Goal: Task Accomplishment & Management: Manage account settings

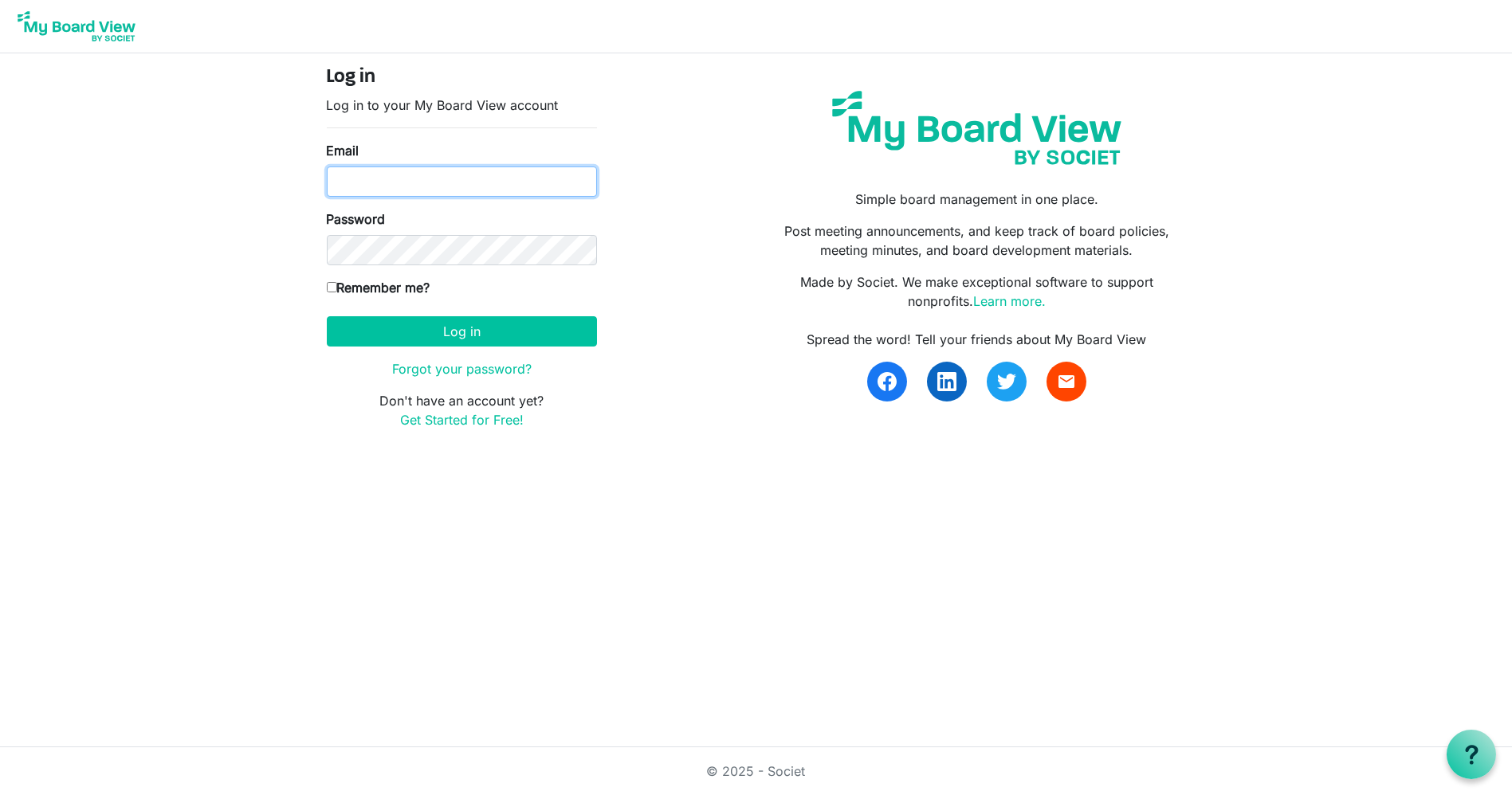
click at [538, 178] on input "Email" at bounding box center [462, 181] width 270 height 30
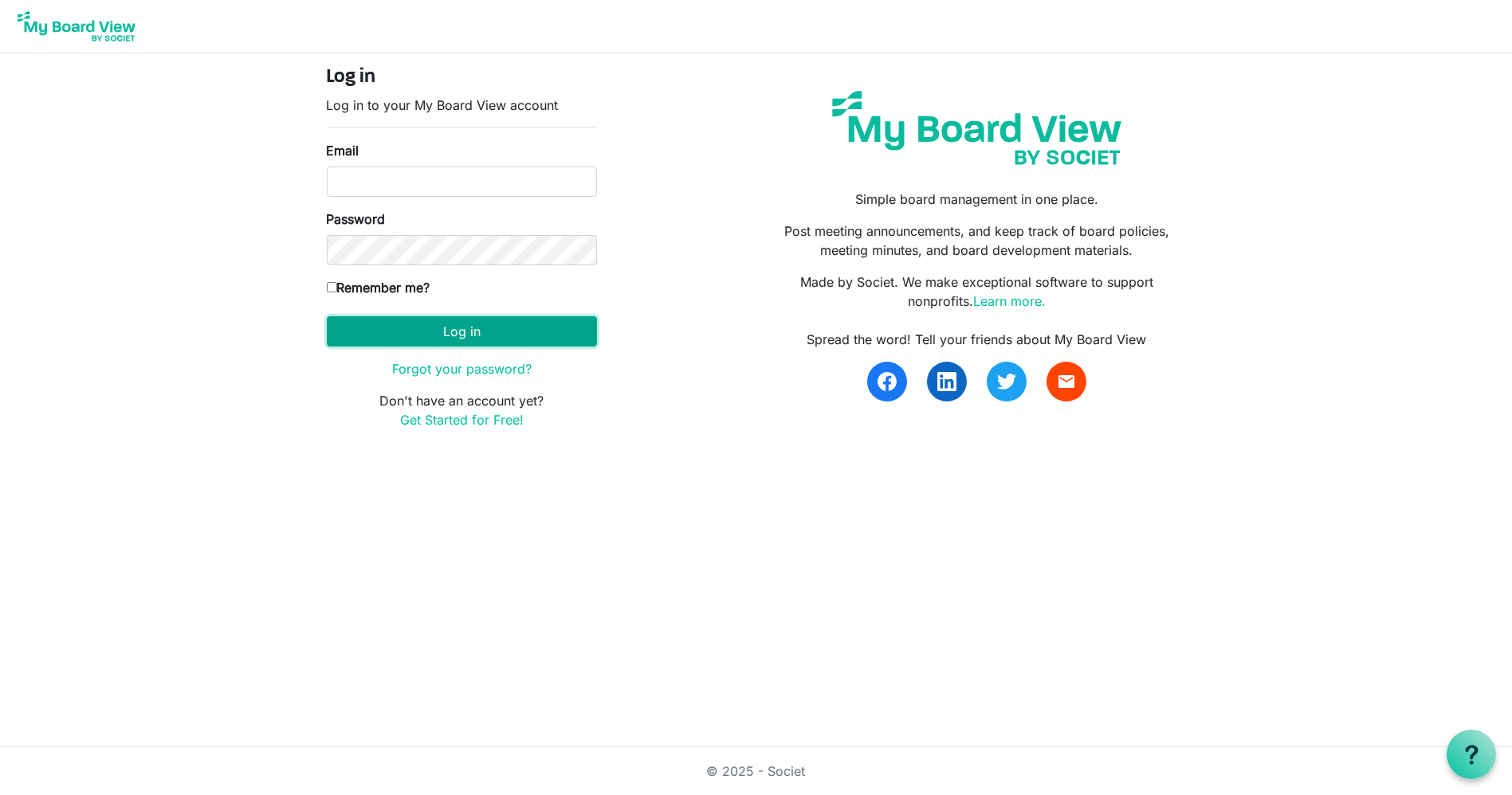
click at [547, 328] on button "Log in" at bounding box center [462, 330] width 270 height 30
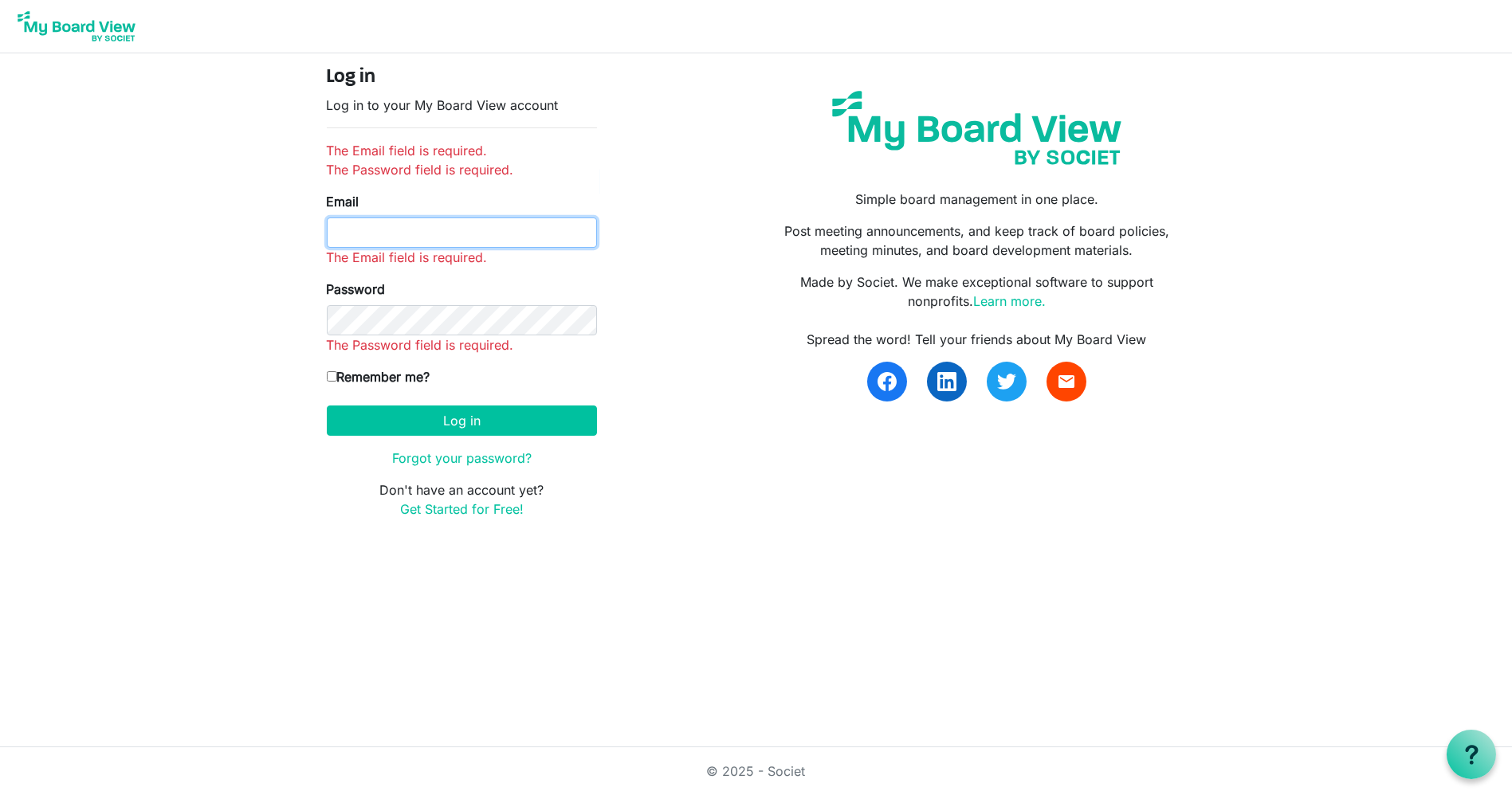
click at [472, 232] on input "Email" at bounding box center [462, 232] width 270 height 30
type input "kelly@arc-ad.org"
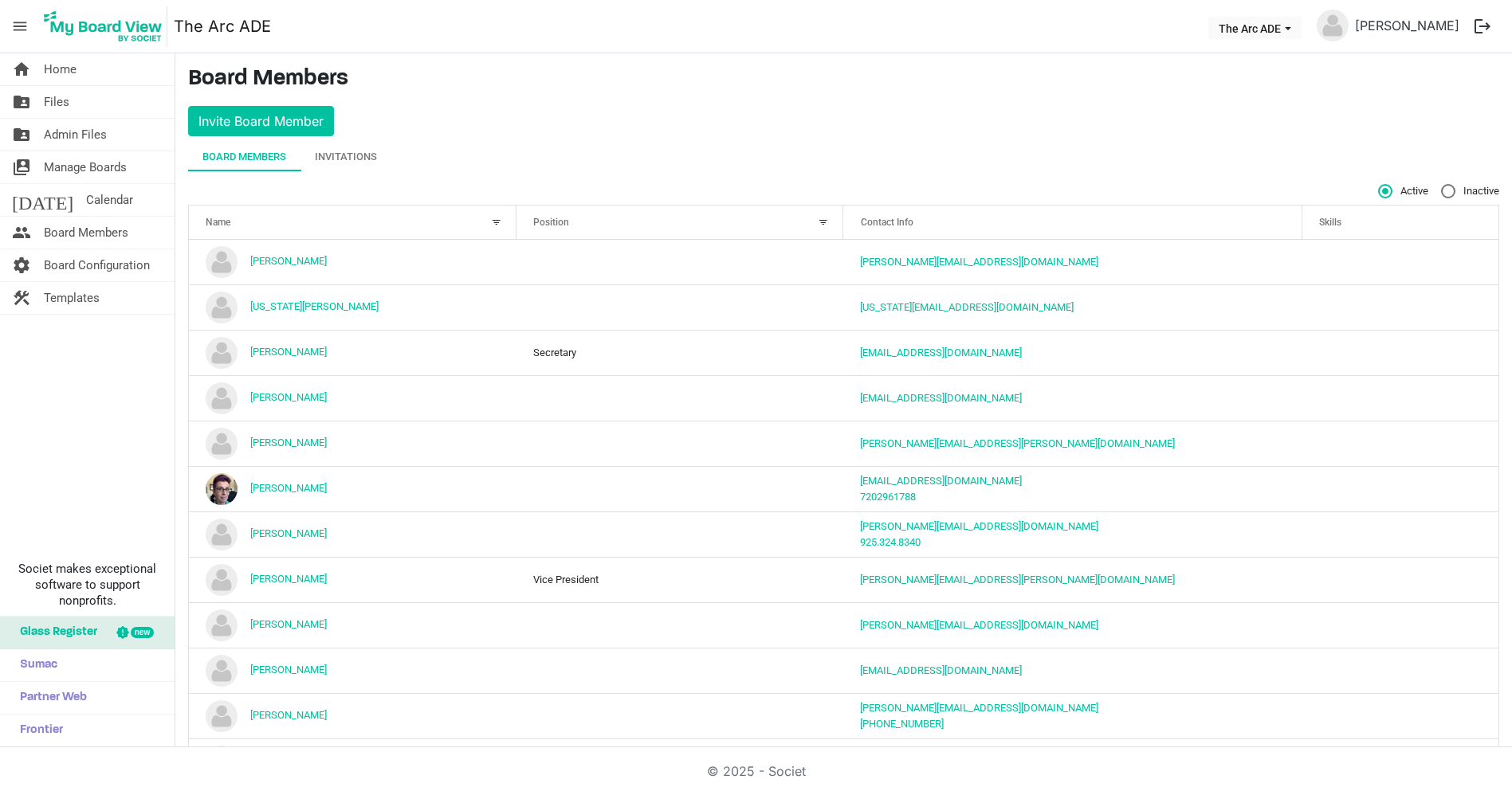
click at [450, 375] on td "[PERSON_NAME]" at bounding box center [352, 398] width 328 height 46
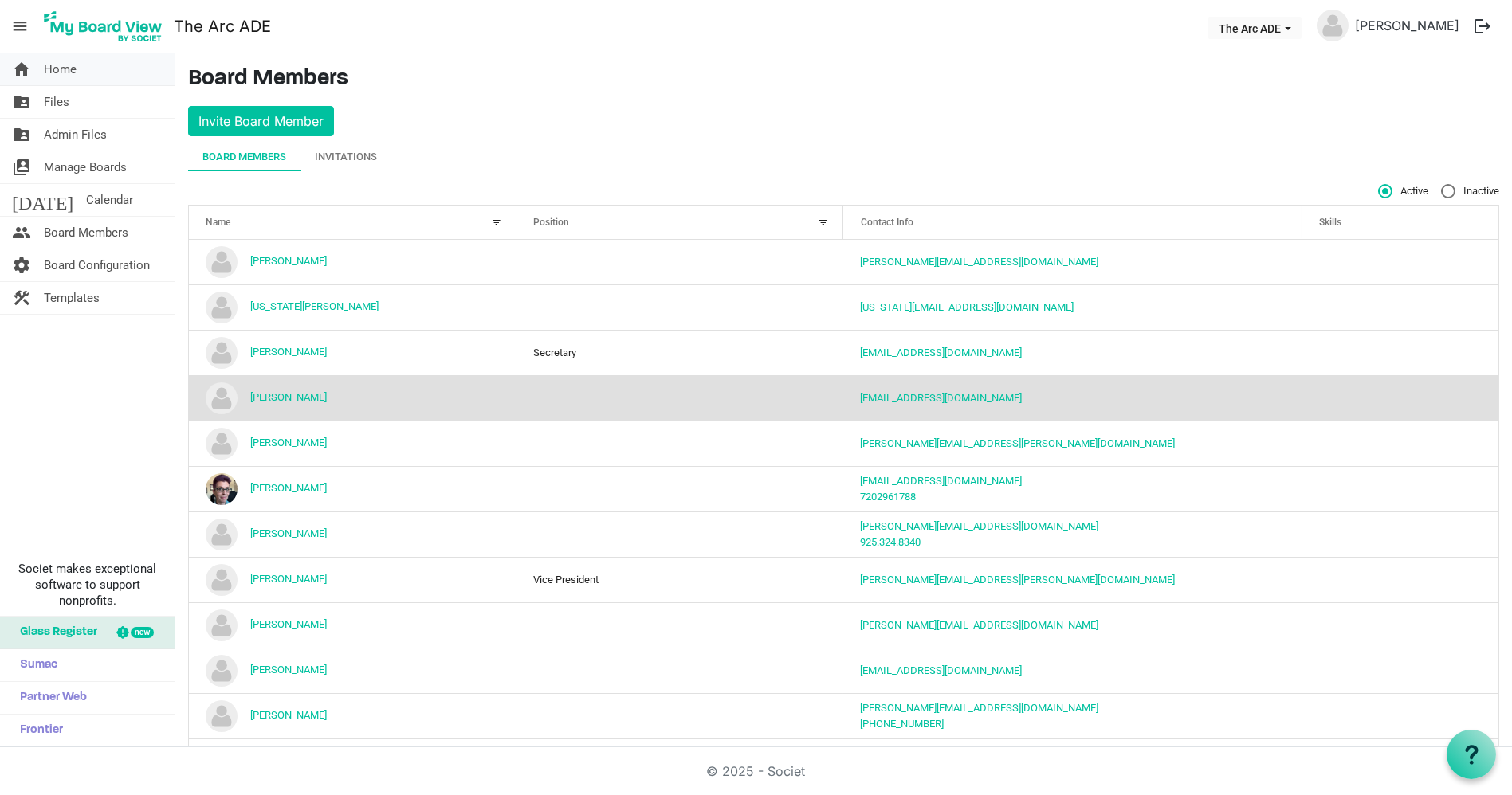
click at [118, 78] on link "home Home" at bounding box center [88, 69] width 175 height 32
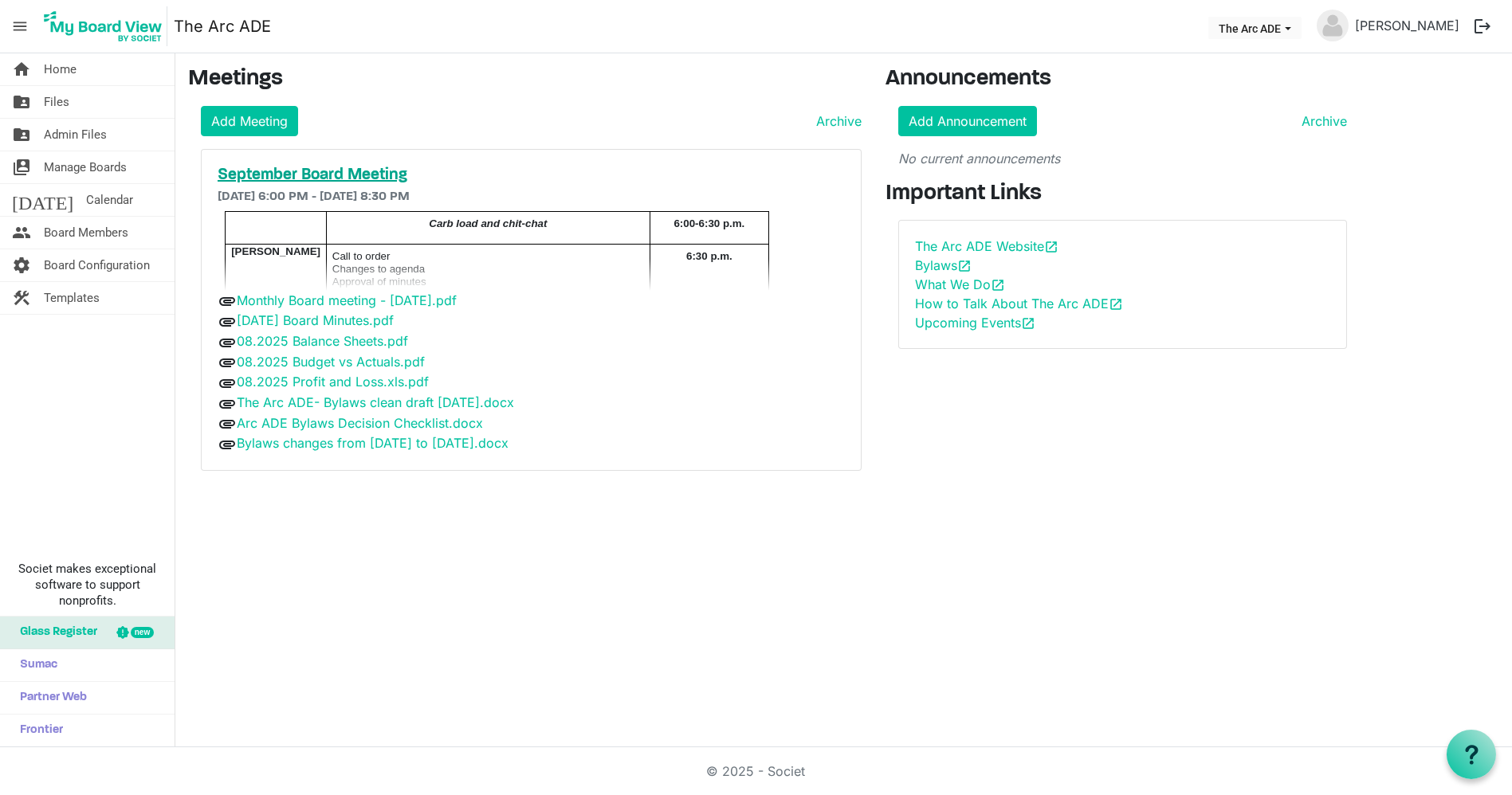
click at [376, 175] on h5 "September Board Meeting" at bounding box center [531, 176] width 627 height 19
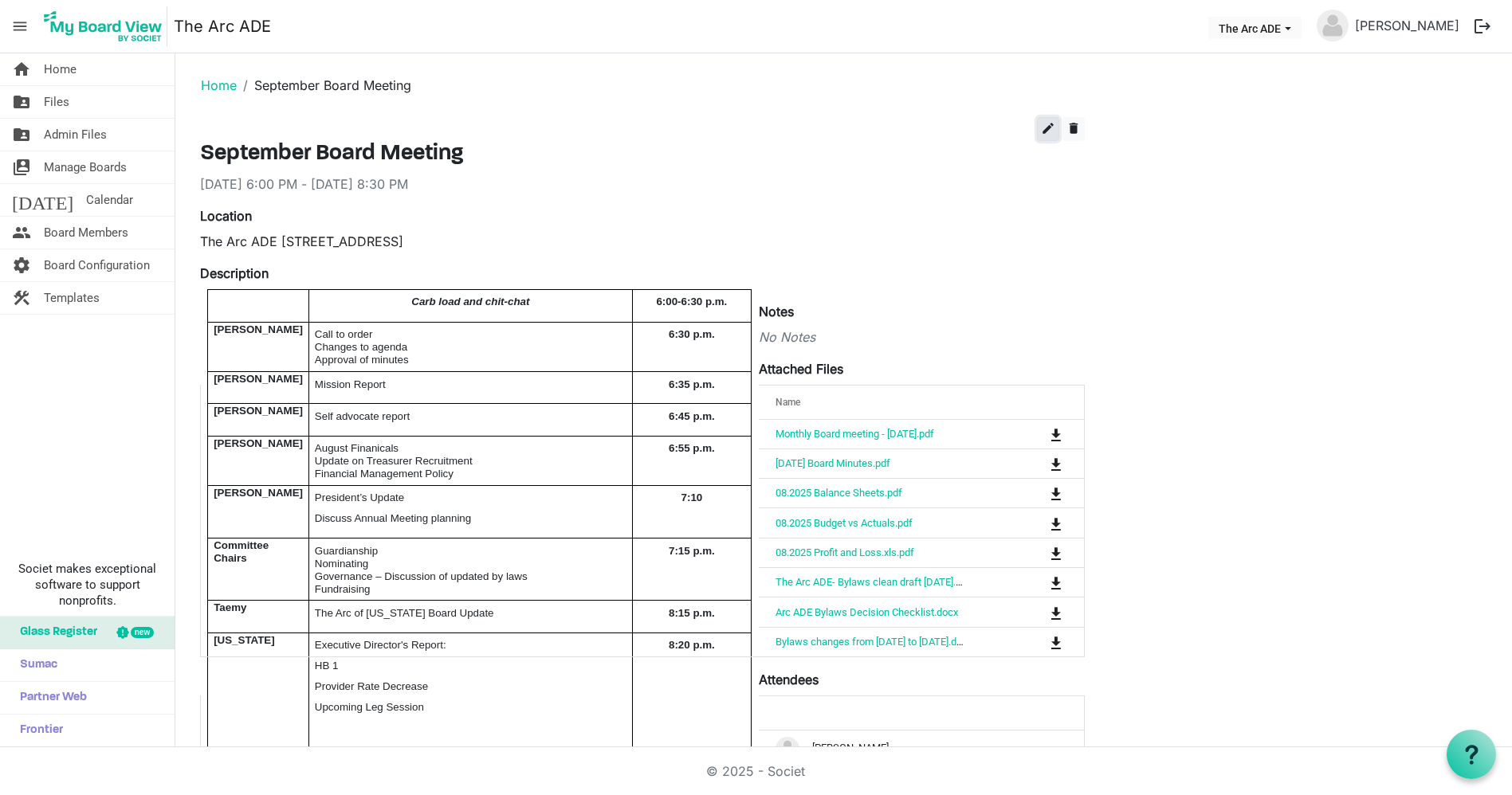
click at [1047, 137] on button "edit" at bounding box center [1048, 129] width 22 height 24
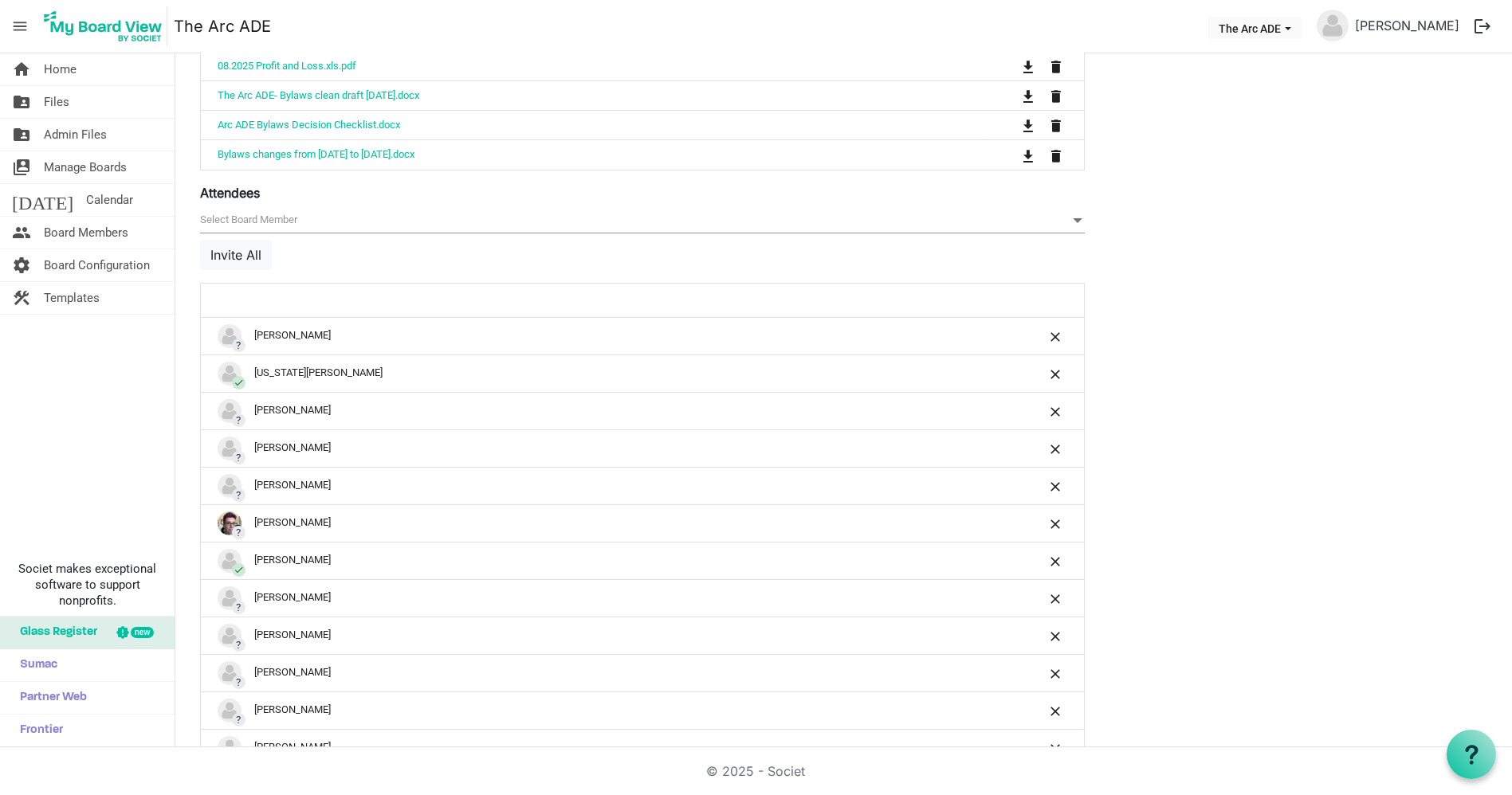
scroll to position [1014, 0]
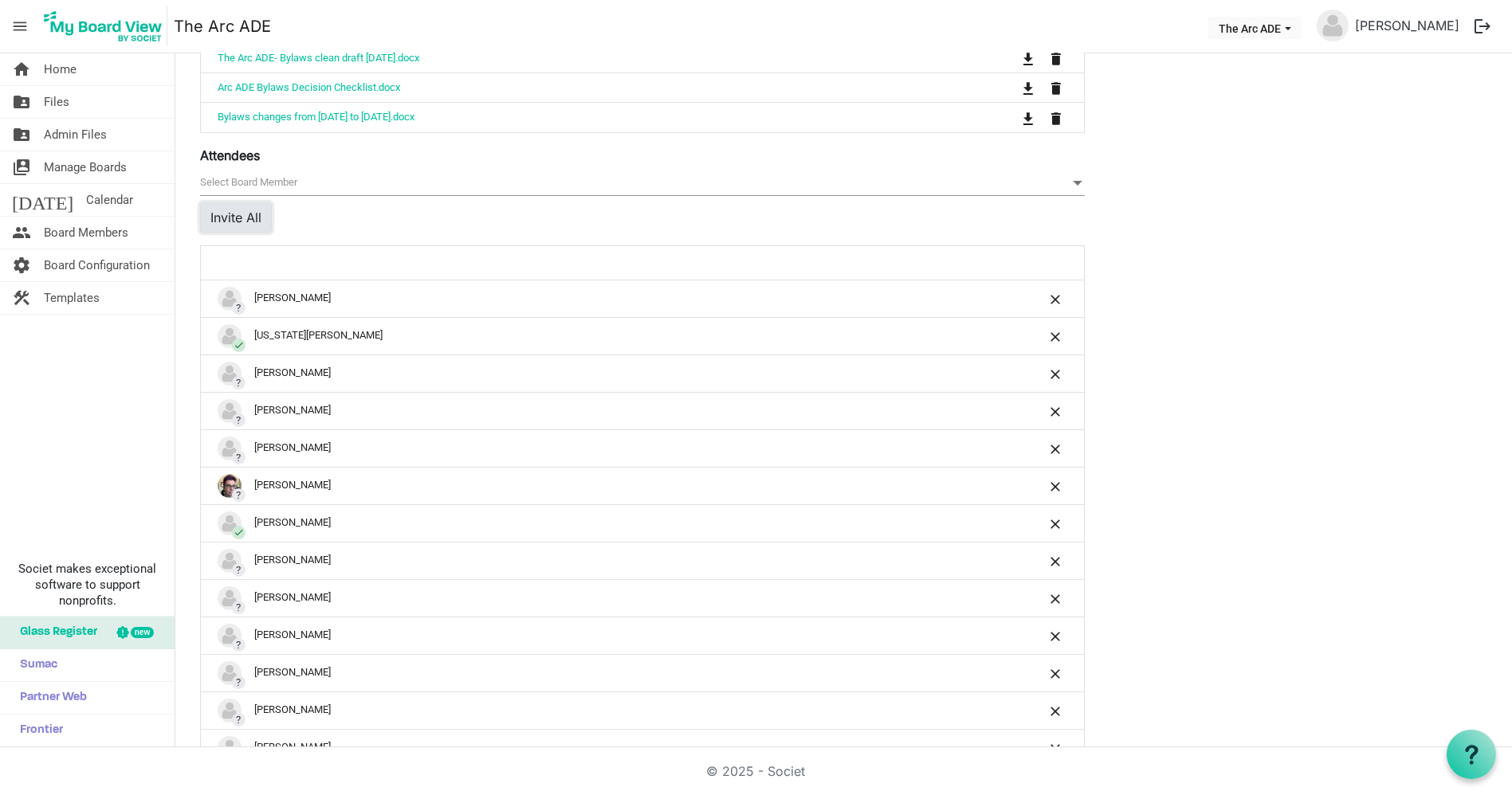
click at [243, 210] on button "Invite All" at bounding box center [236, 217] width 72 height 30
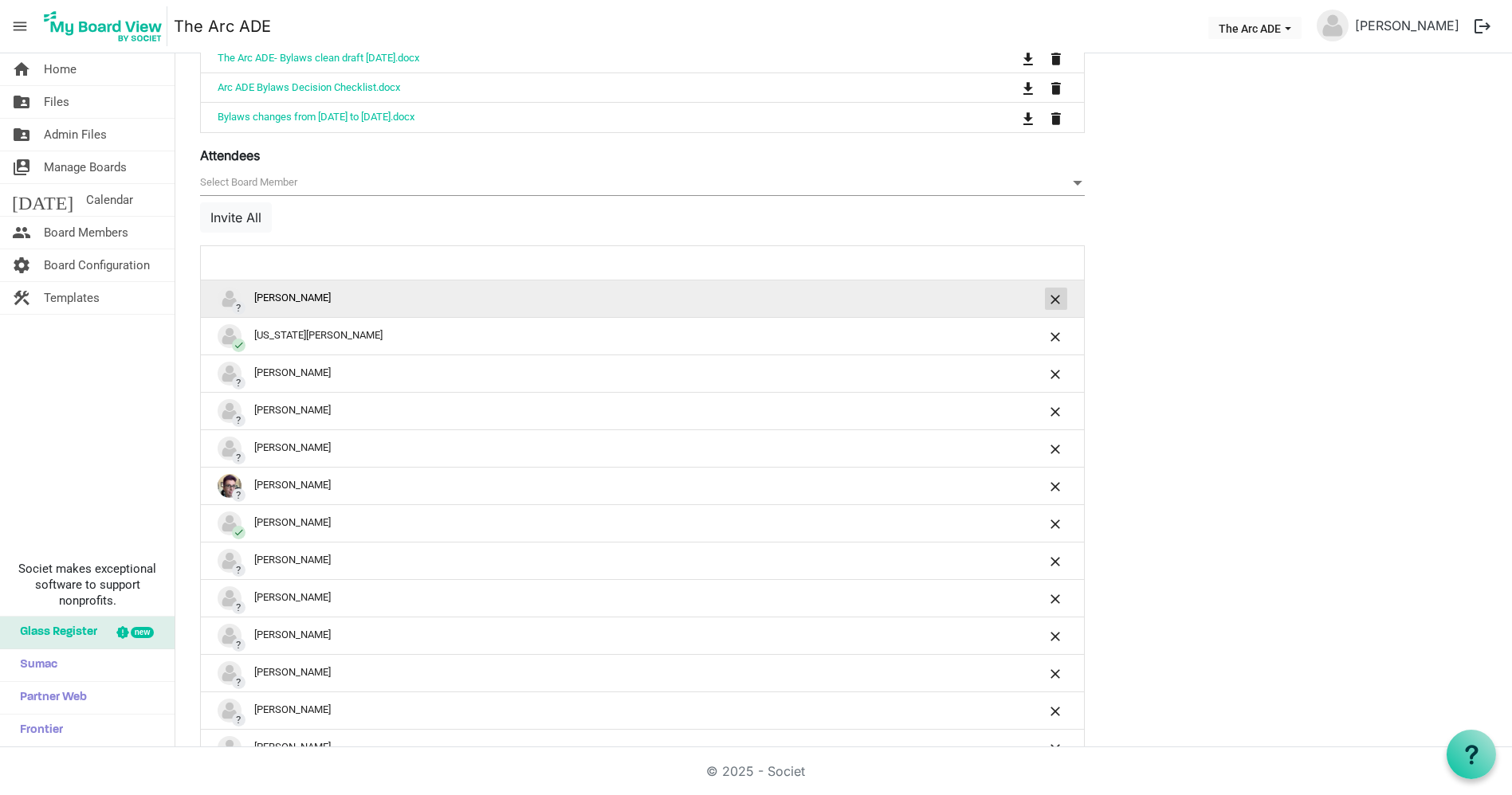
click at [1057, 294] on span "is Command column column header" at bounding box center [1056, 299] width 10 height 10
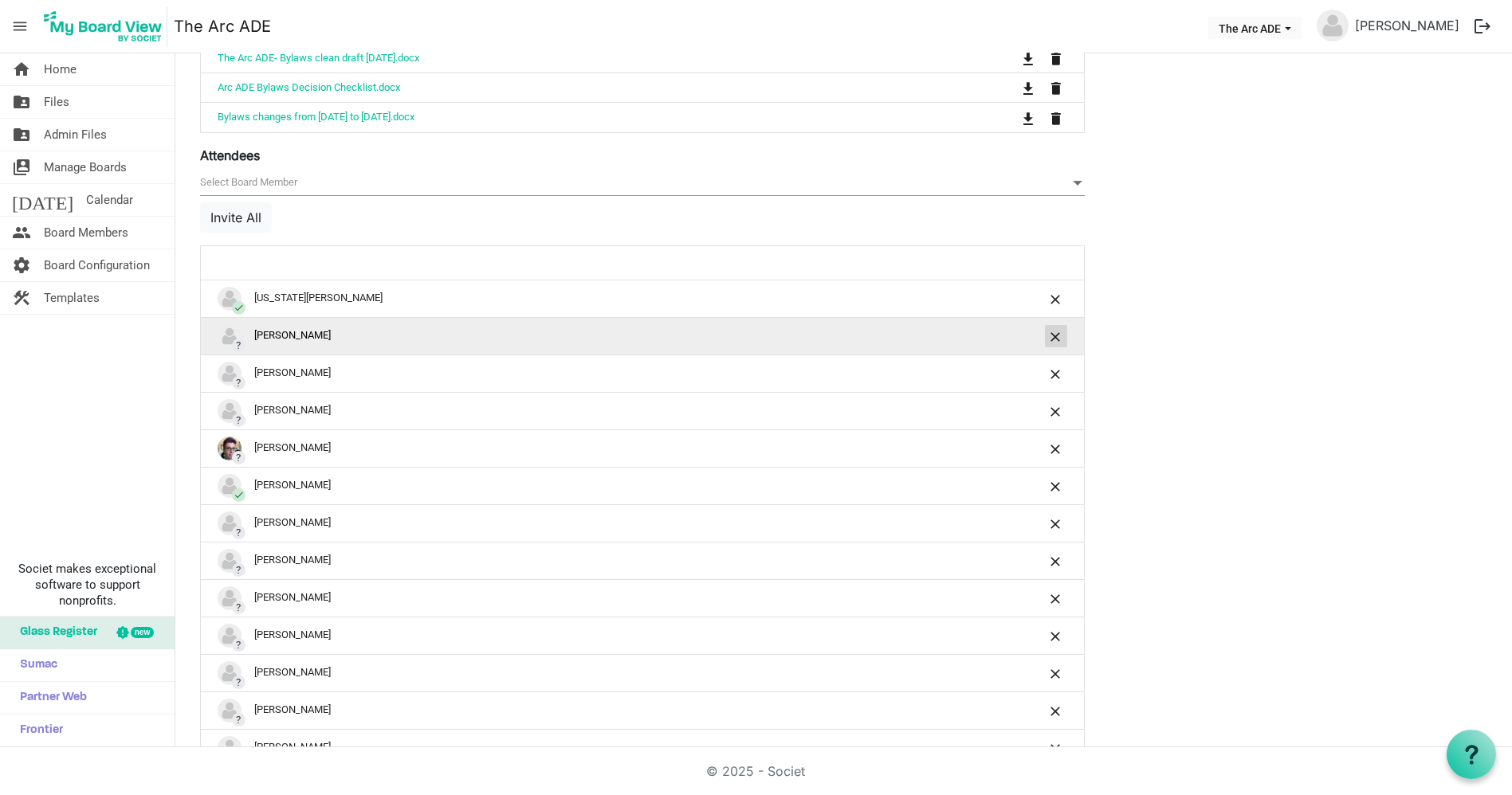
click at [1057, 332] on span "is Command column column header" at bounding box center [1056, 337] width 10 height 10
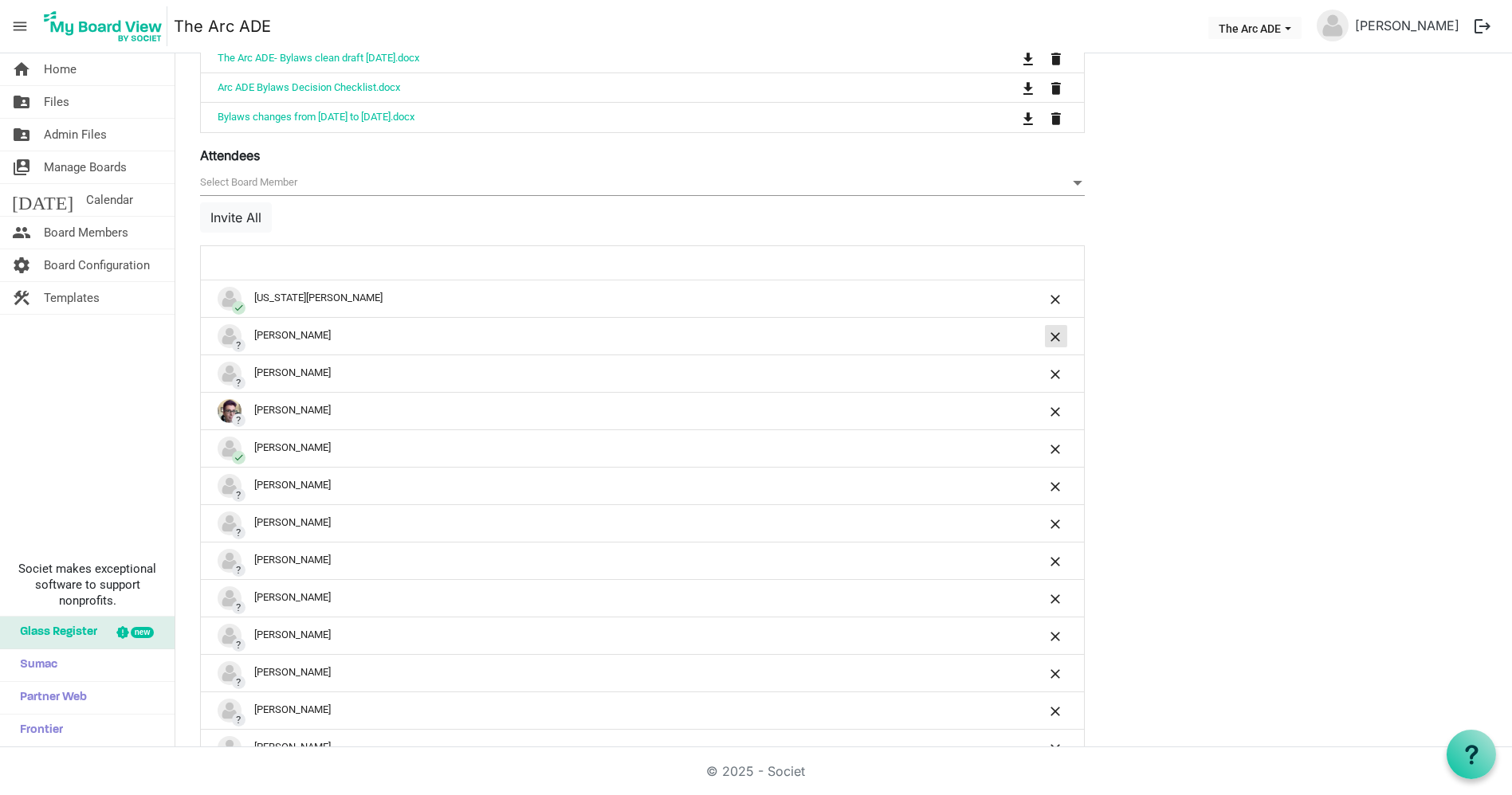
click at [1057, 332] on span "is Command column column header" at bounding box center [1056, 337] width 10 height 10
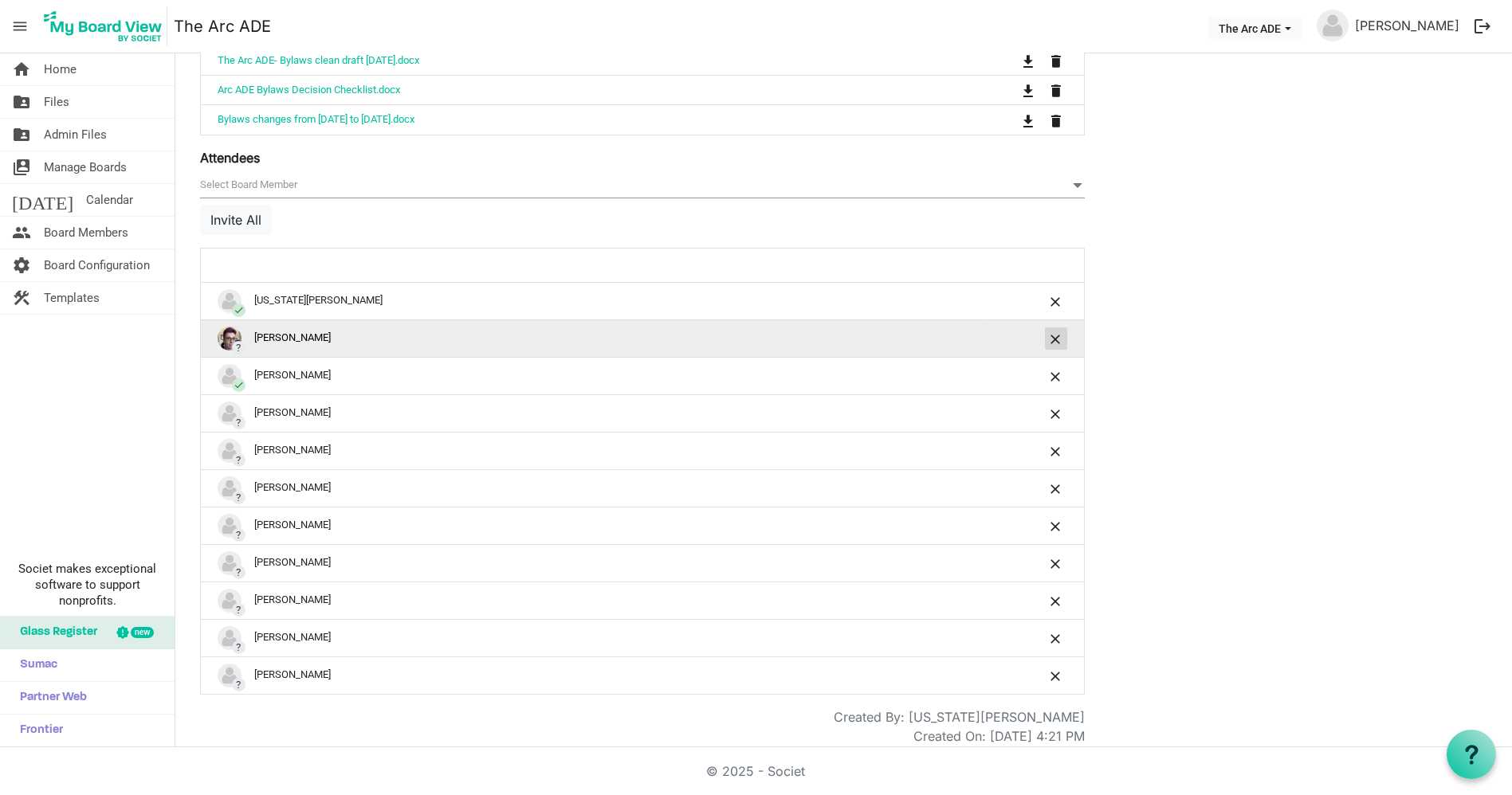
click at [1058, 328] on button "is Command column column header" at bounding box center [1056, 338] width 22 height 22
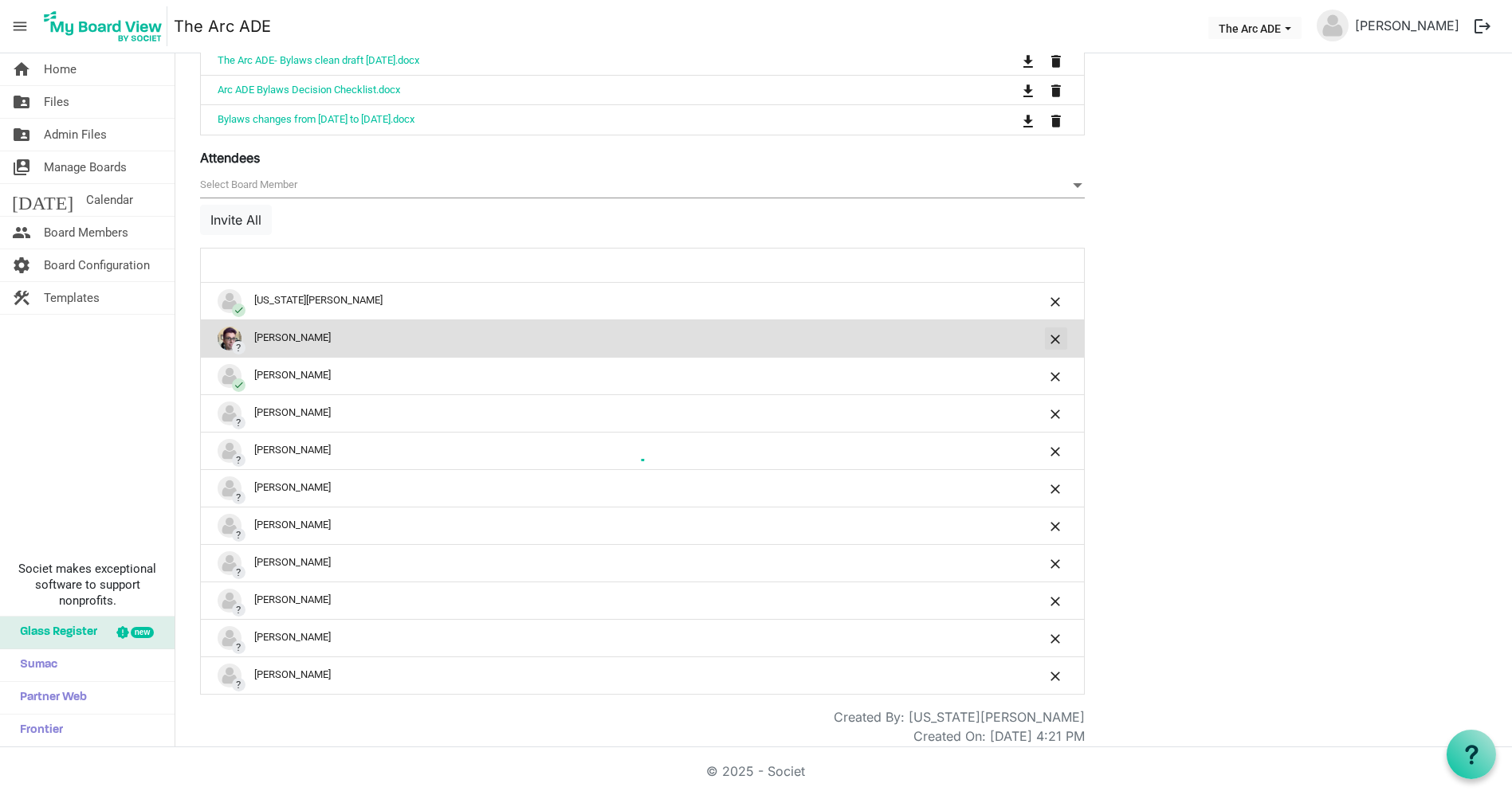
scroll to position [974, 0]
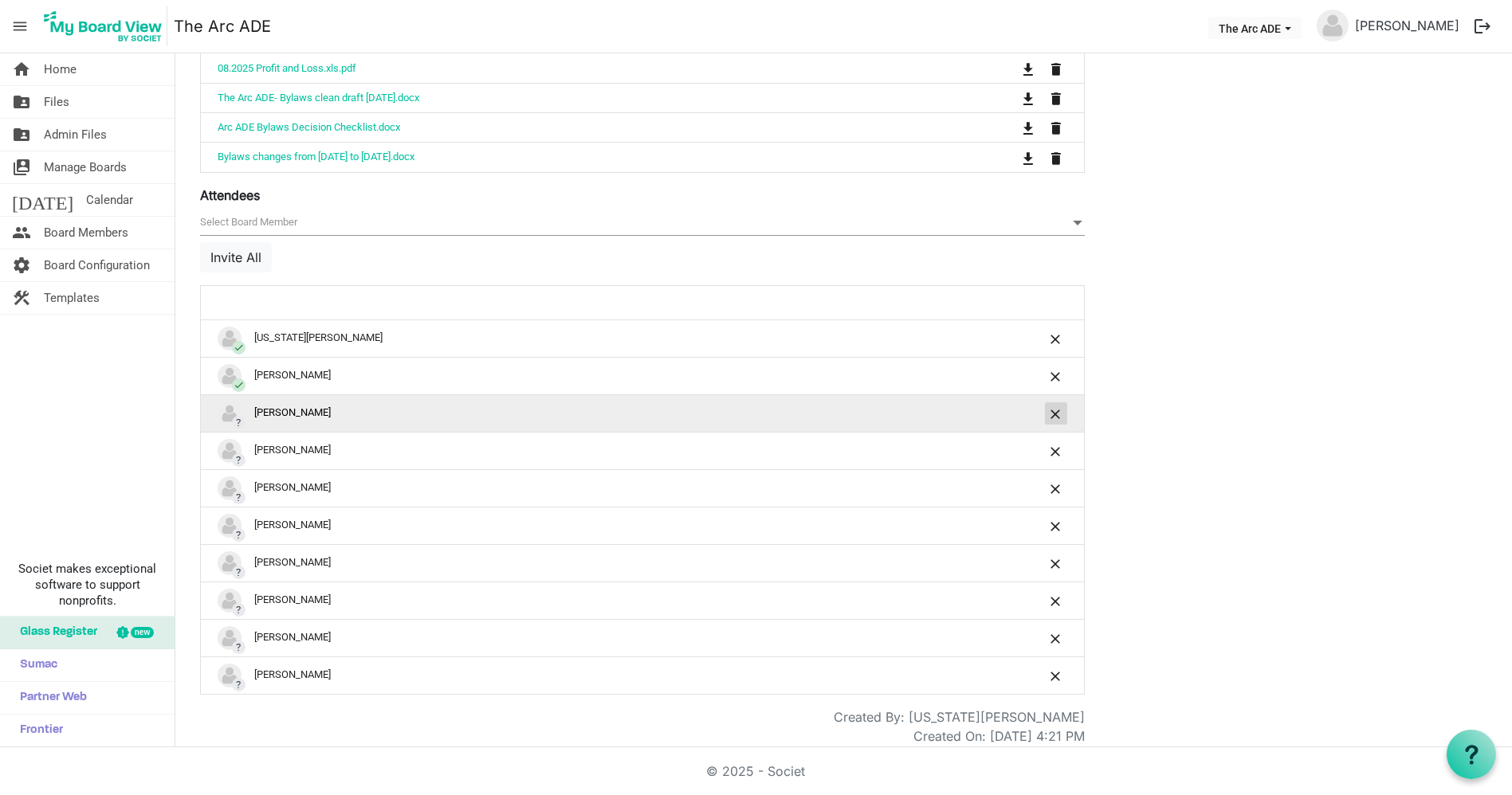
click at [1045, 402] on button "is Command column column header" at bounding box center [1056, 413] width 22 height 22
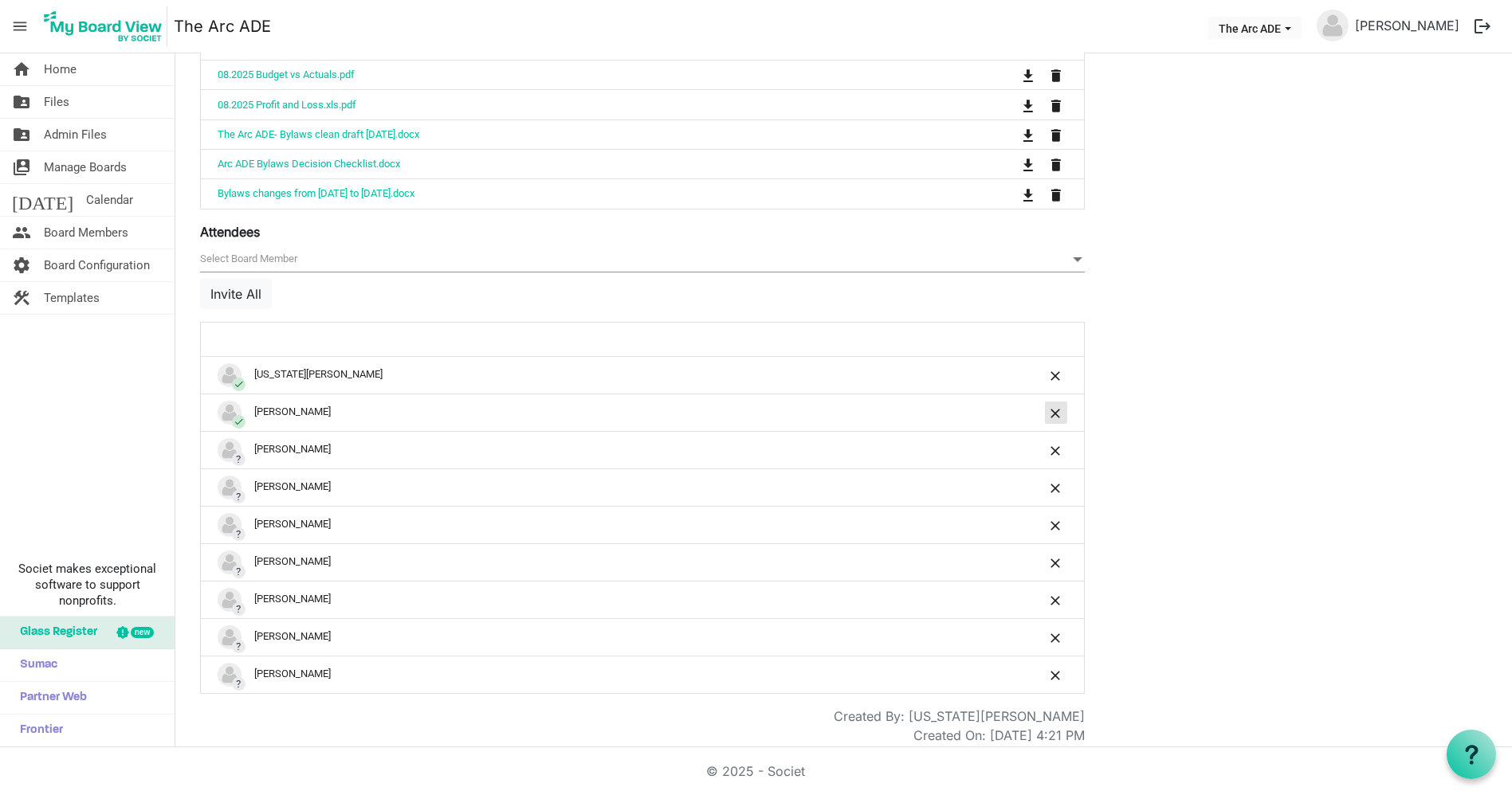
click at [1045, 401] on button "is Command column column header" at bounding box center [1056, 412] width 22 height 22
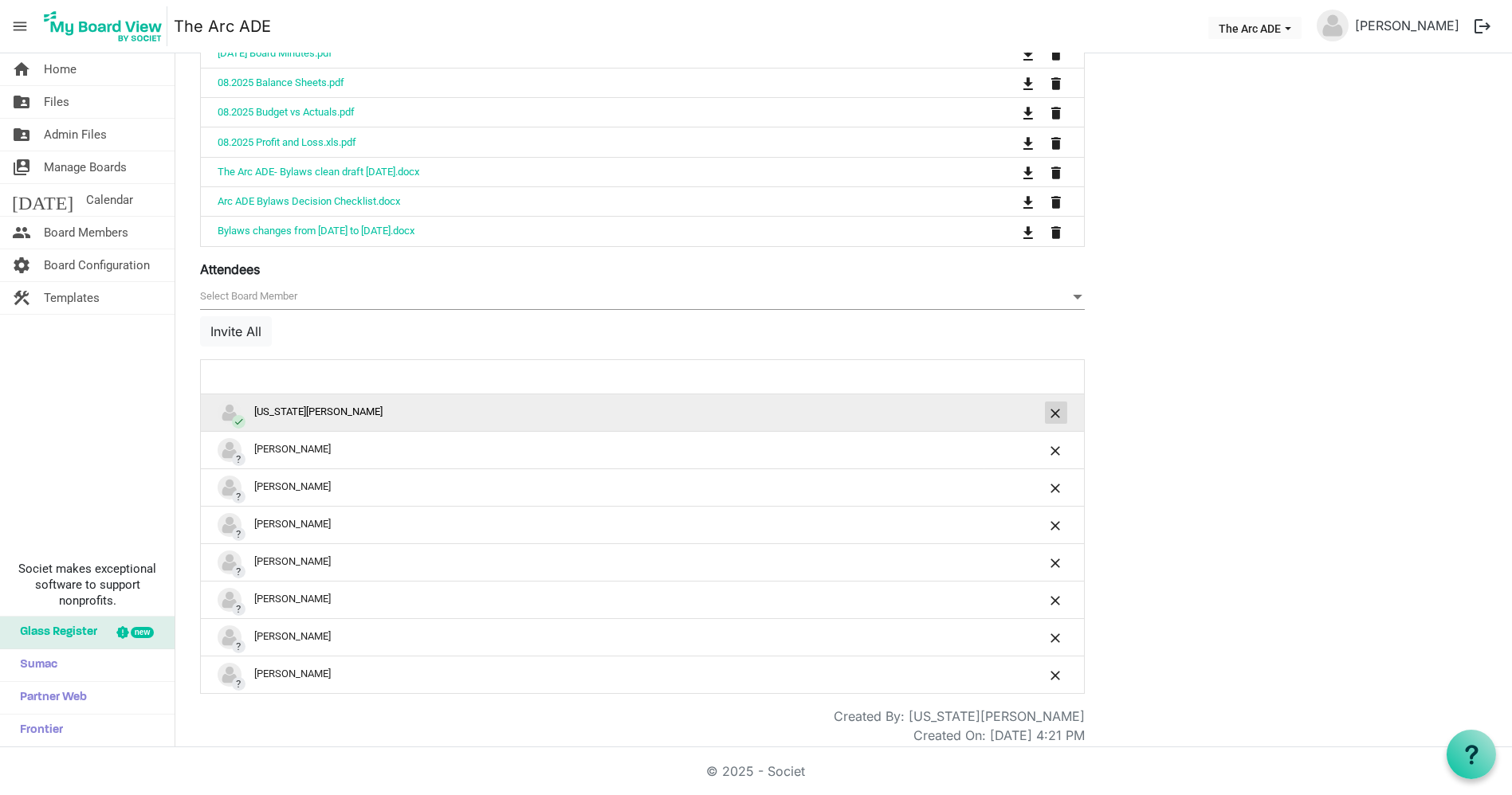
click at [1045, 401] on button "is Command column column header" at bounding box center [1056, 412] width 22 height 22
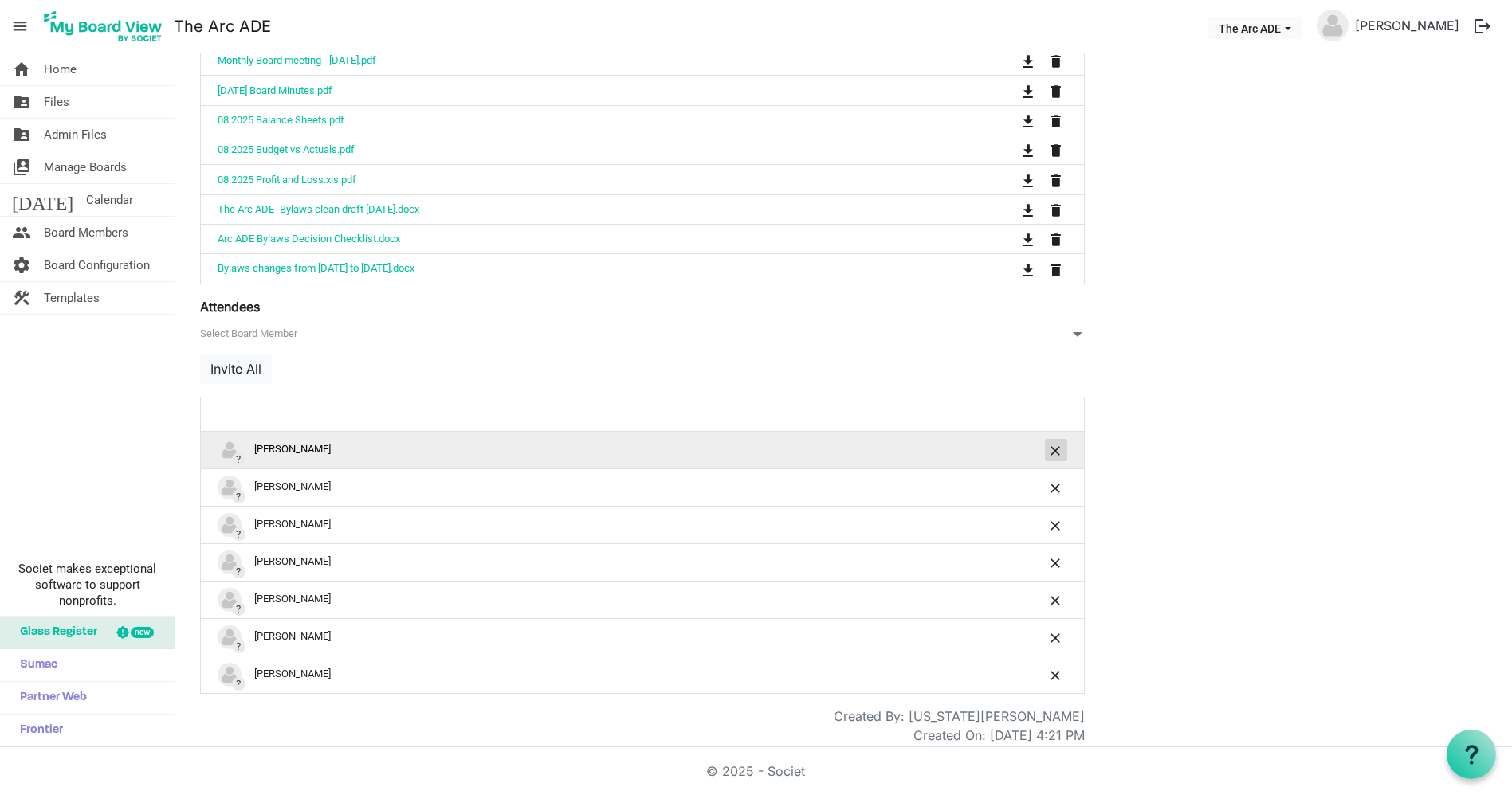
click at [1051, 446] on span "is Command column column header" at bounding box center [1056, 451] width 10 height 10
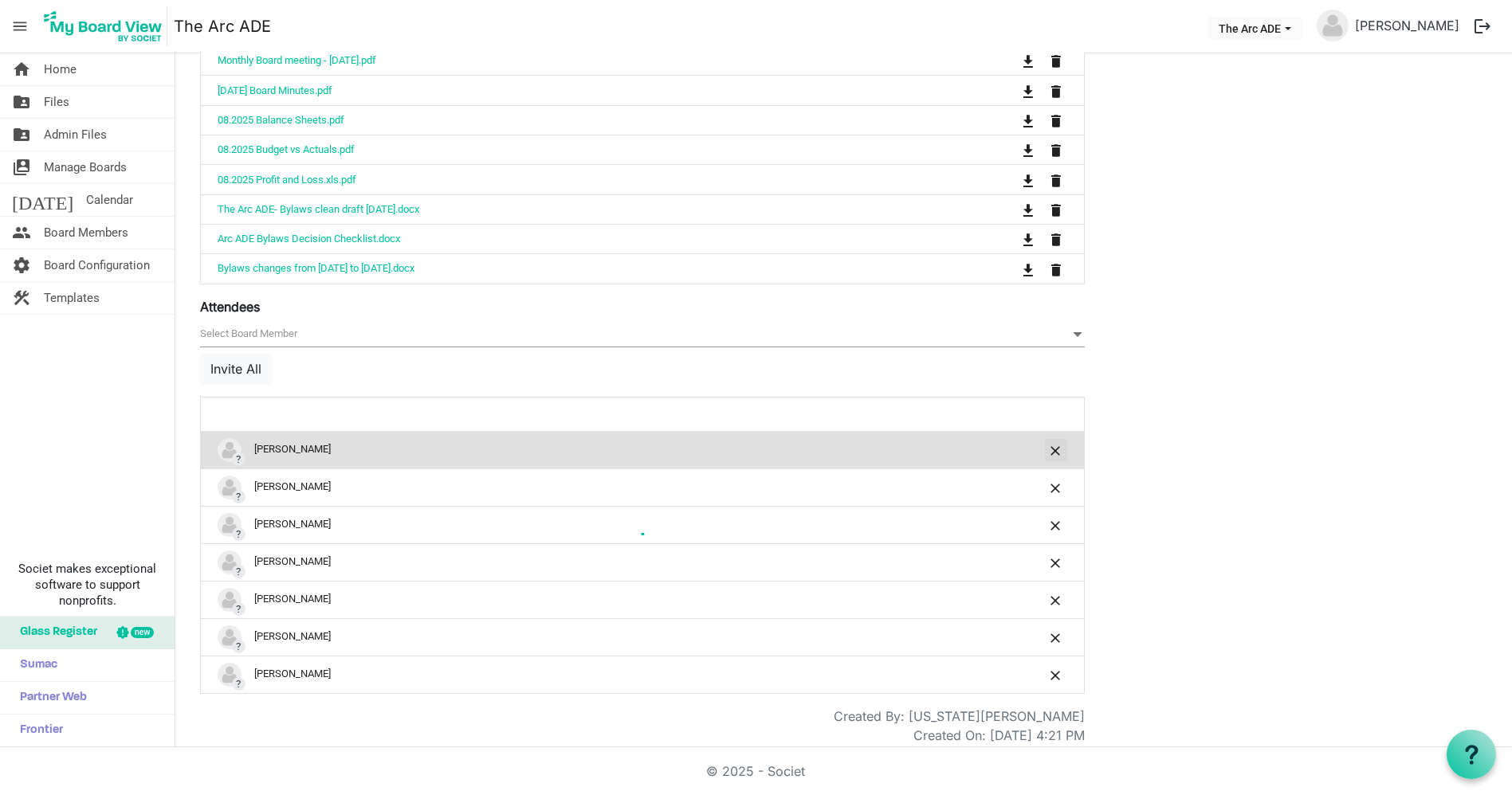
scroll to position [825, 0]
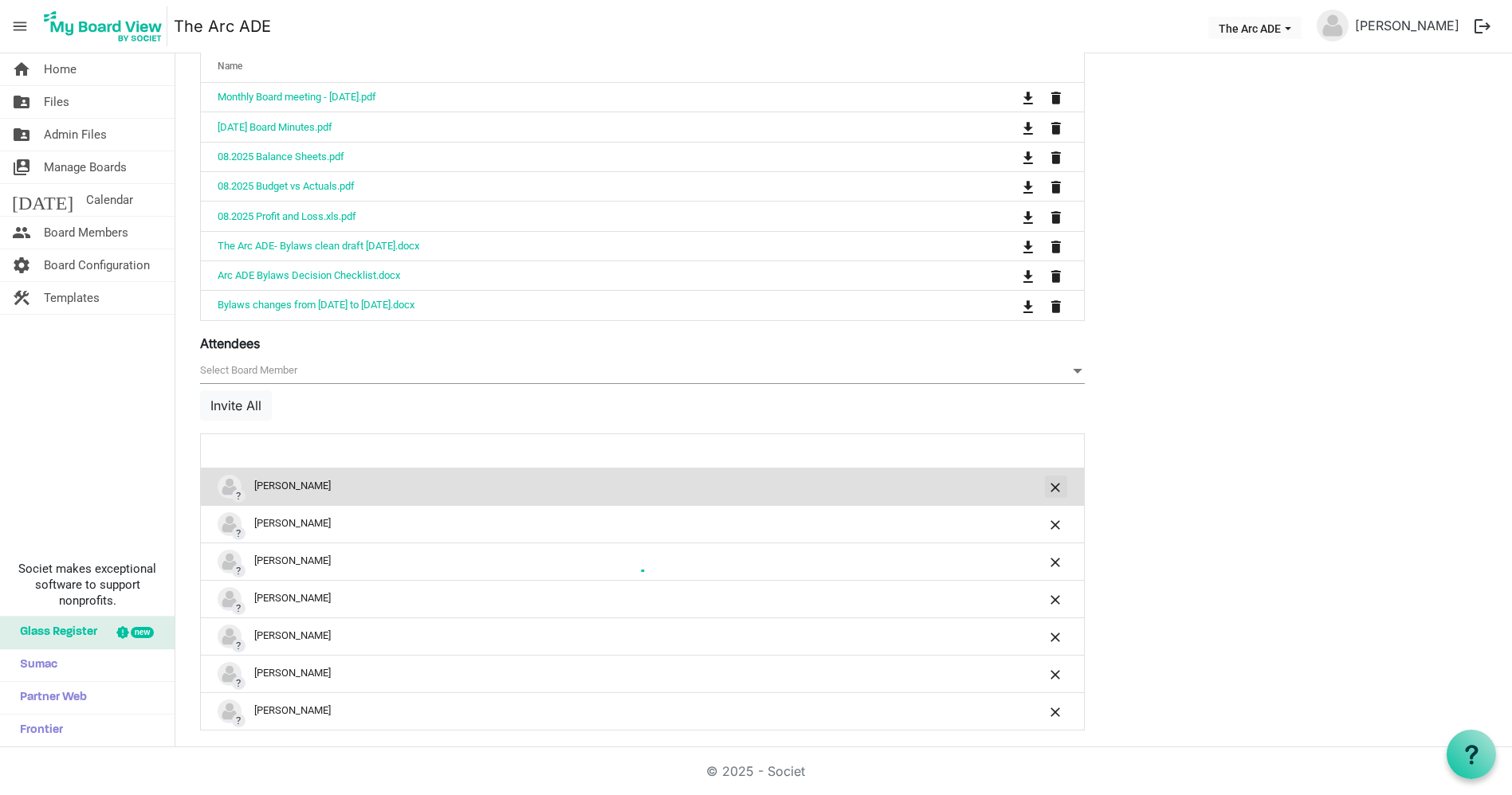
click at [1050, 439] on div at bounding box center [1035, 451] width 78 height 23
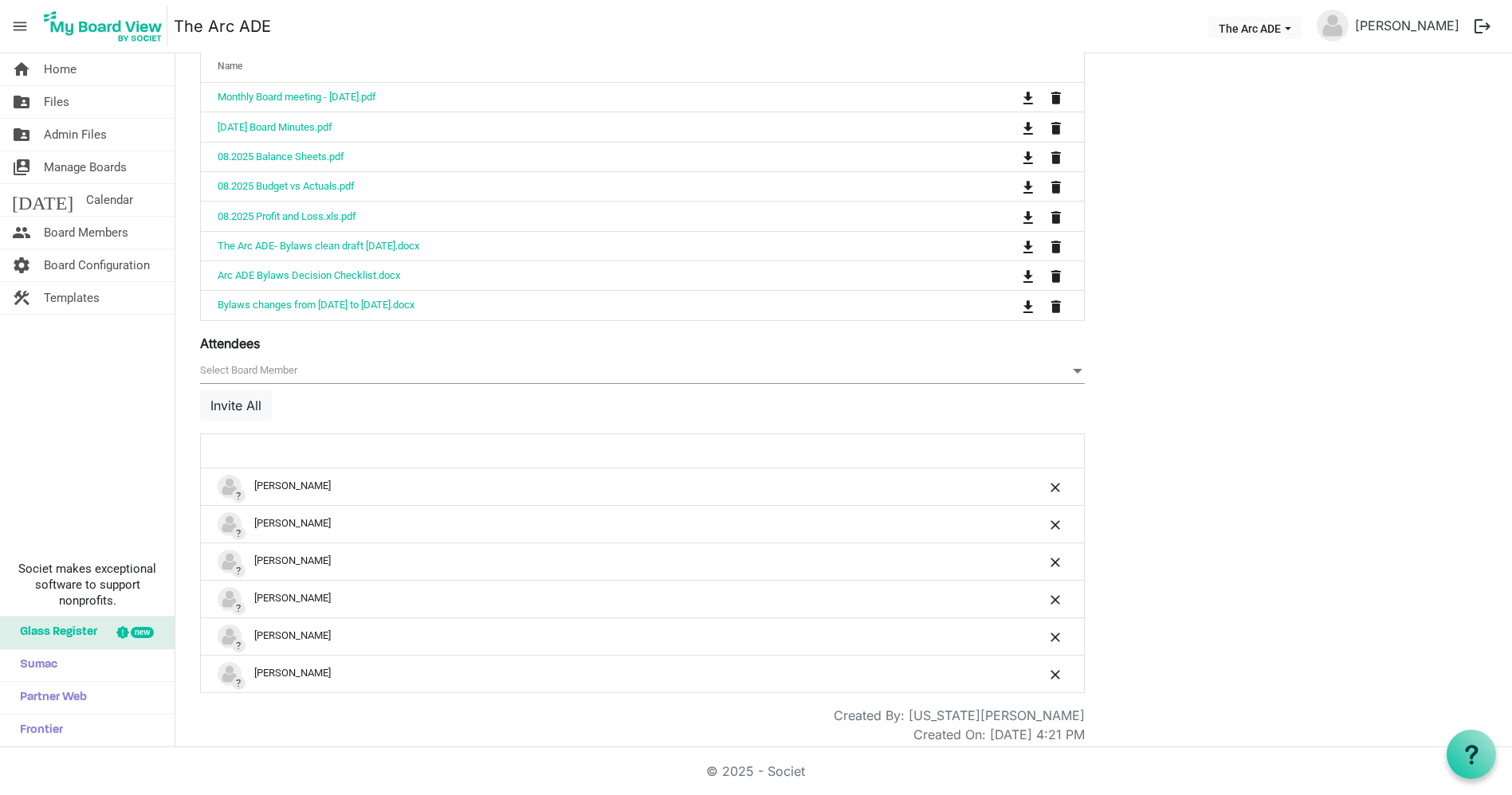
click at [1050, 439] on div at bounding box center [1035, 451] width 78 height 23
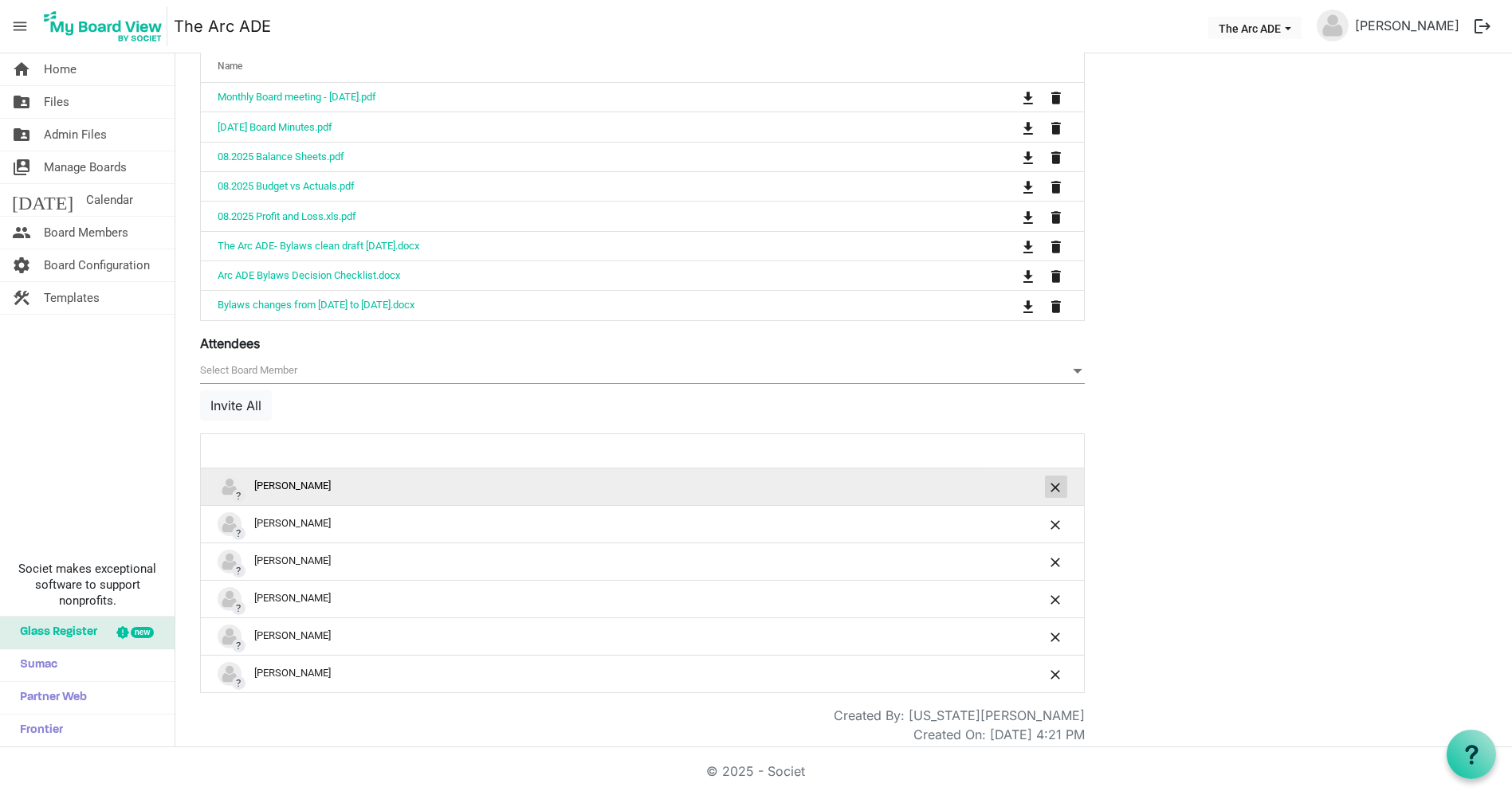
click at [1047, 477] on button "is Command column column header" at bounding box center [1056, 486] width 22 height 22
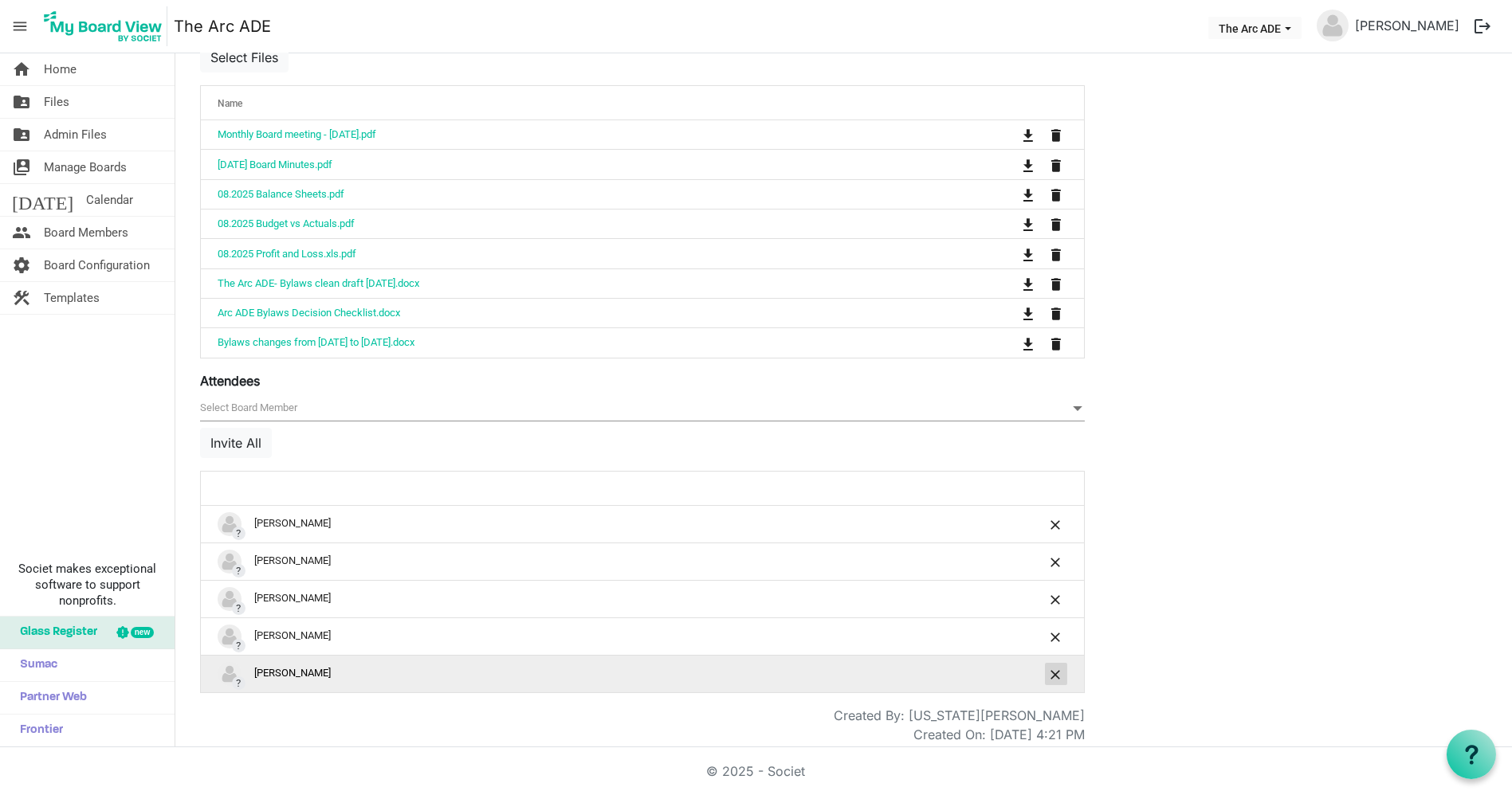
click at [1049, 663] on button "is Command column column header" at bounding box center [1056, 674] width 22 height 22
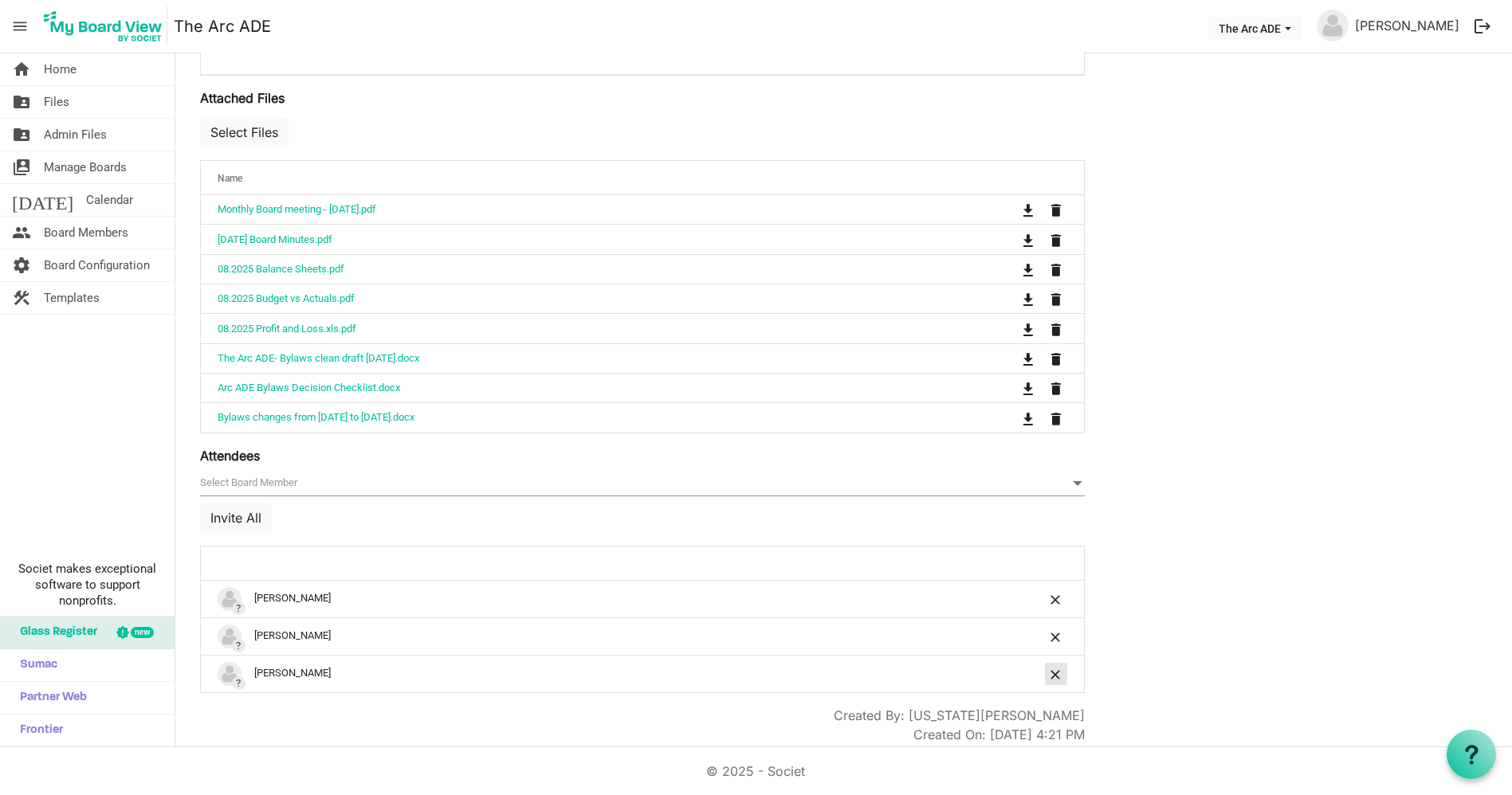
click at [1049, 663] on button "is Command column column header" at bounding box center [1056, 674] width 22 height 22
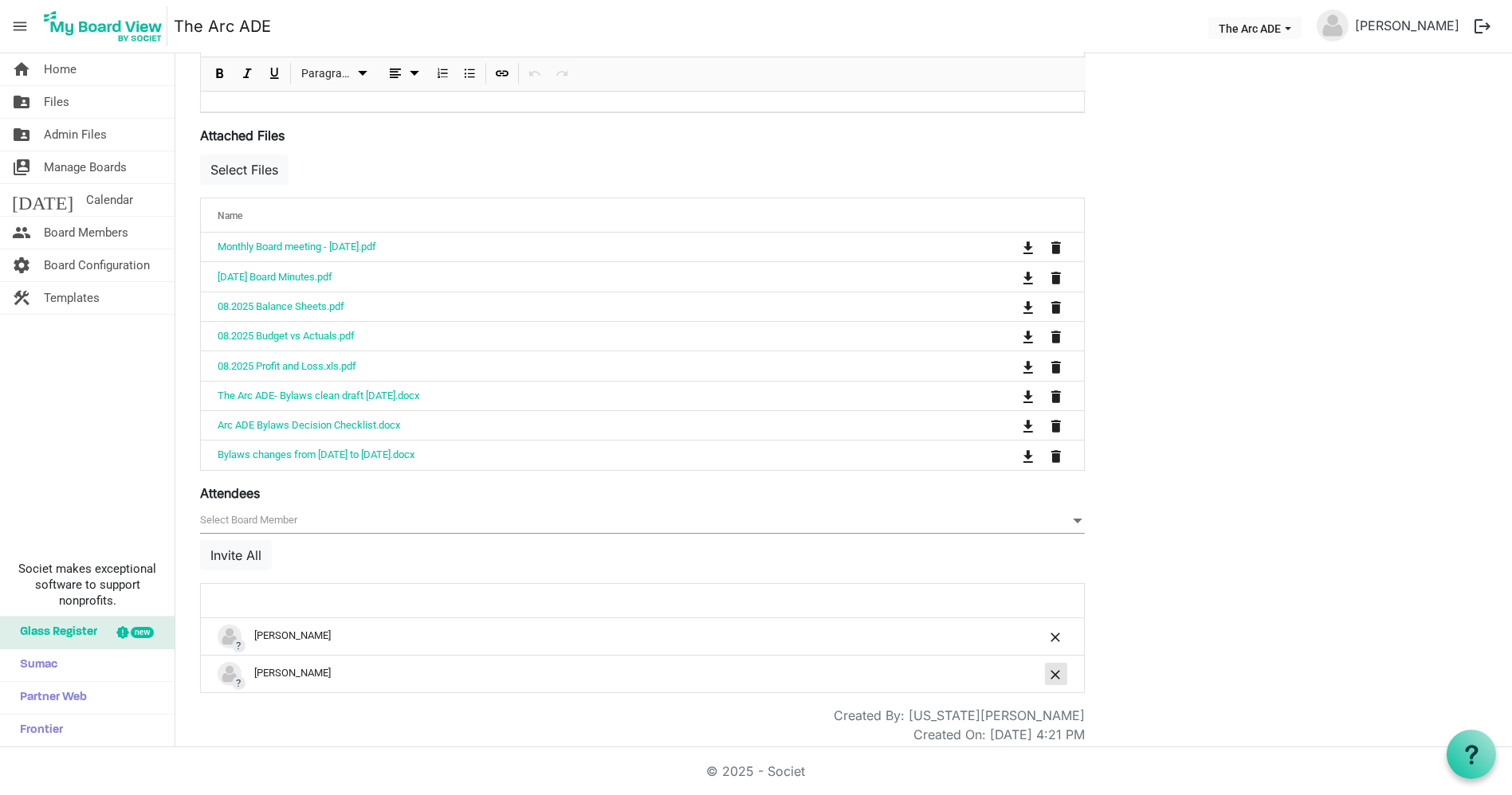
click at [1049, 663] on button "is Command column column header" at bounding box center [1056, 674] width 22 height 22
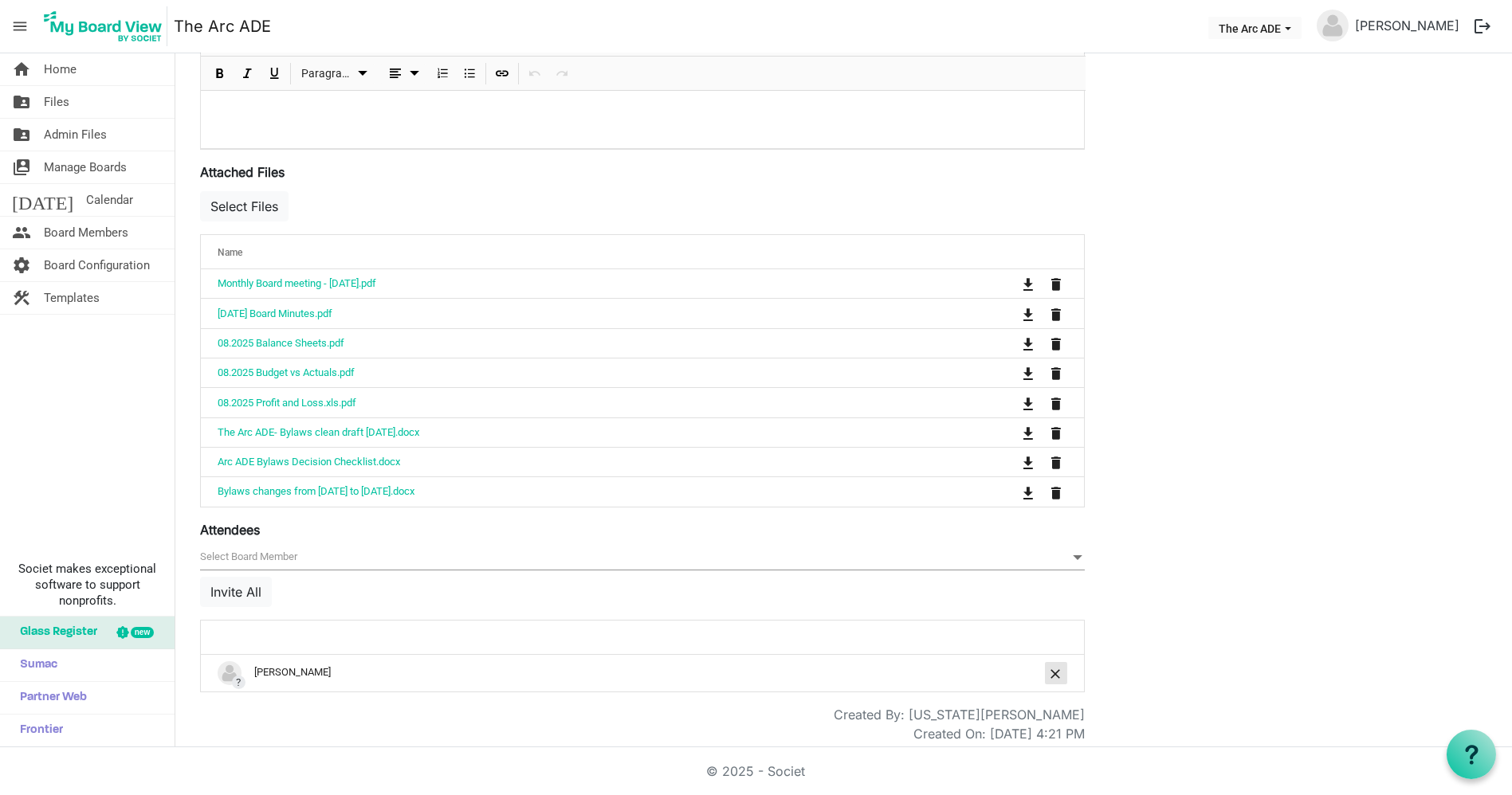
click at [1049, 662] on button "is Command column column header" at bounding box center [1056, 673] width 22 height 22
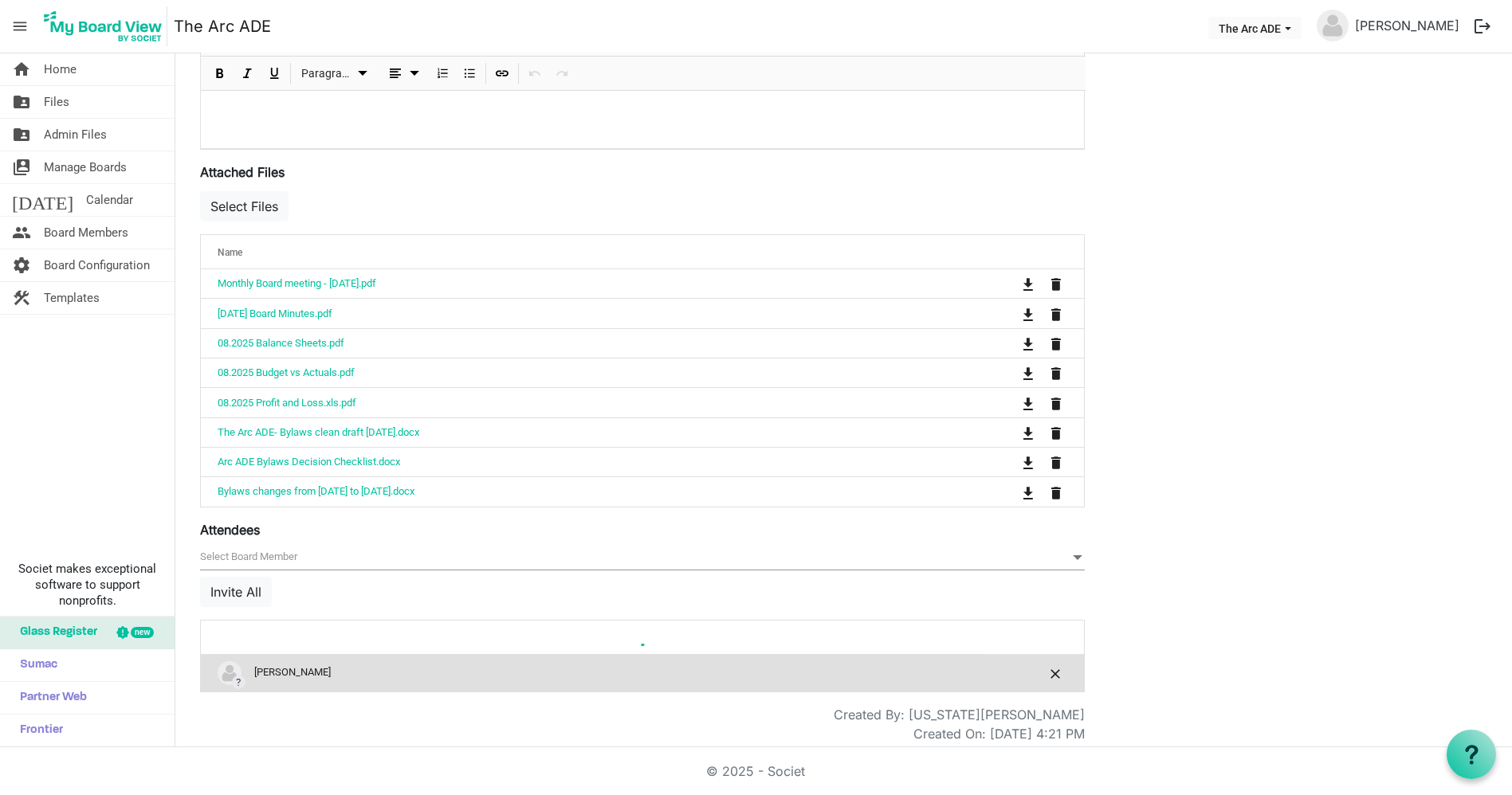
scroll to position [633, 0]
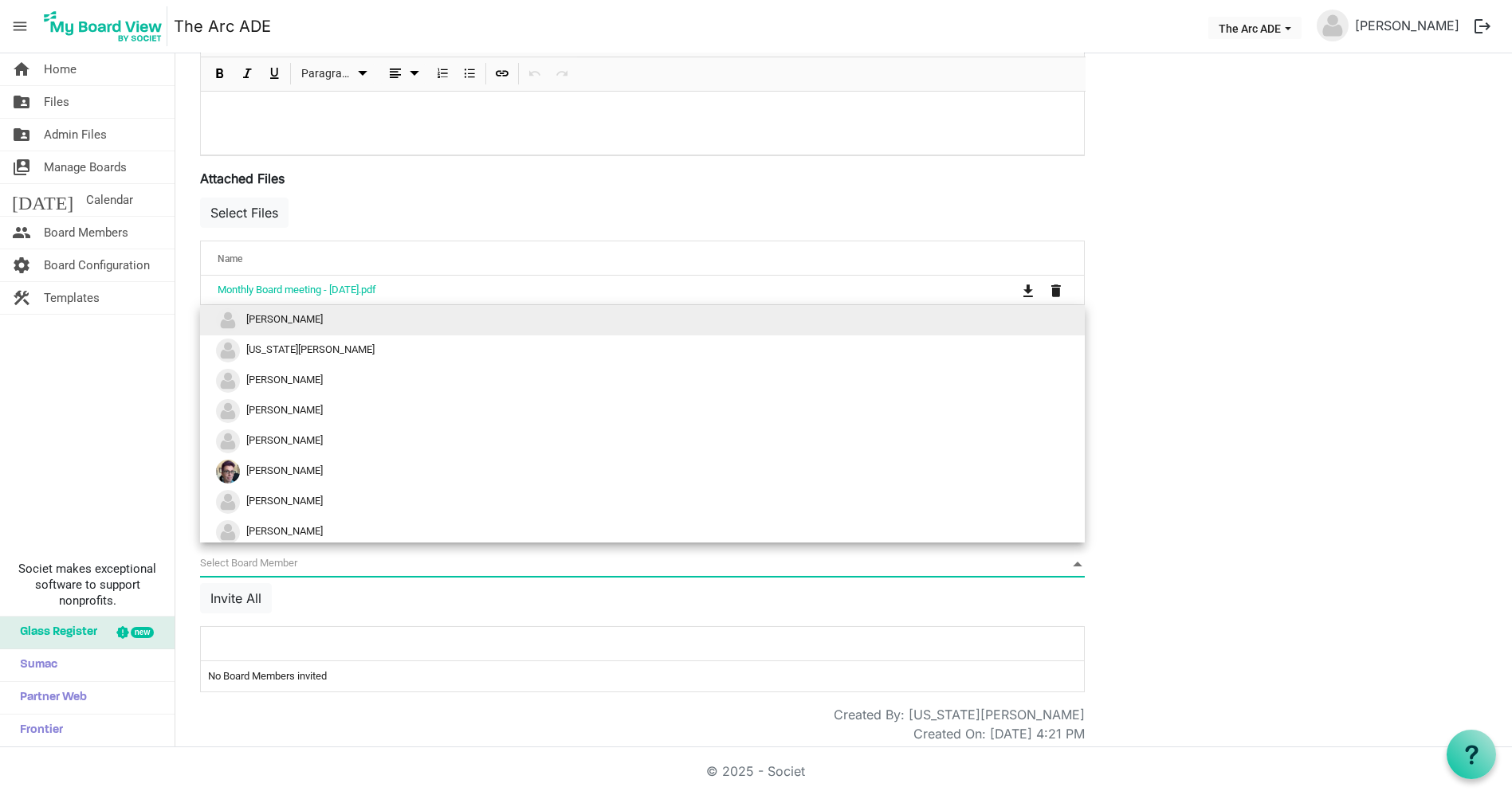
click at [667, 558] on span "null" at bounding box center [643, 564] width 885 height 24
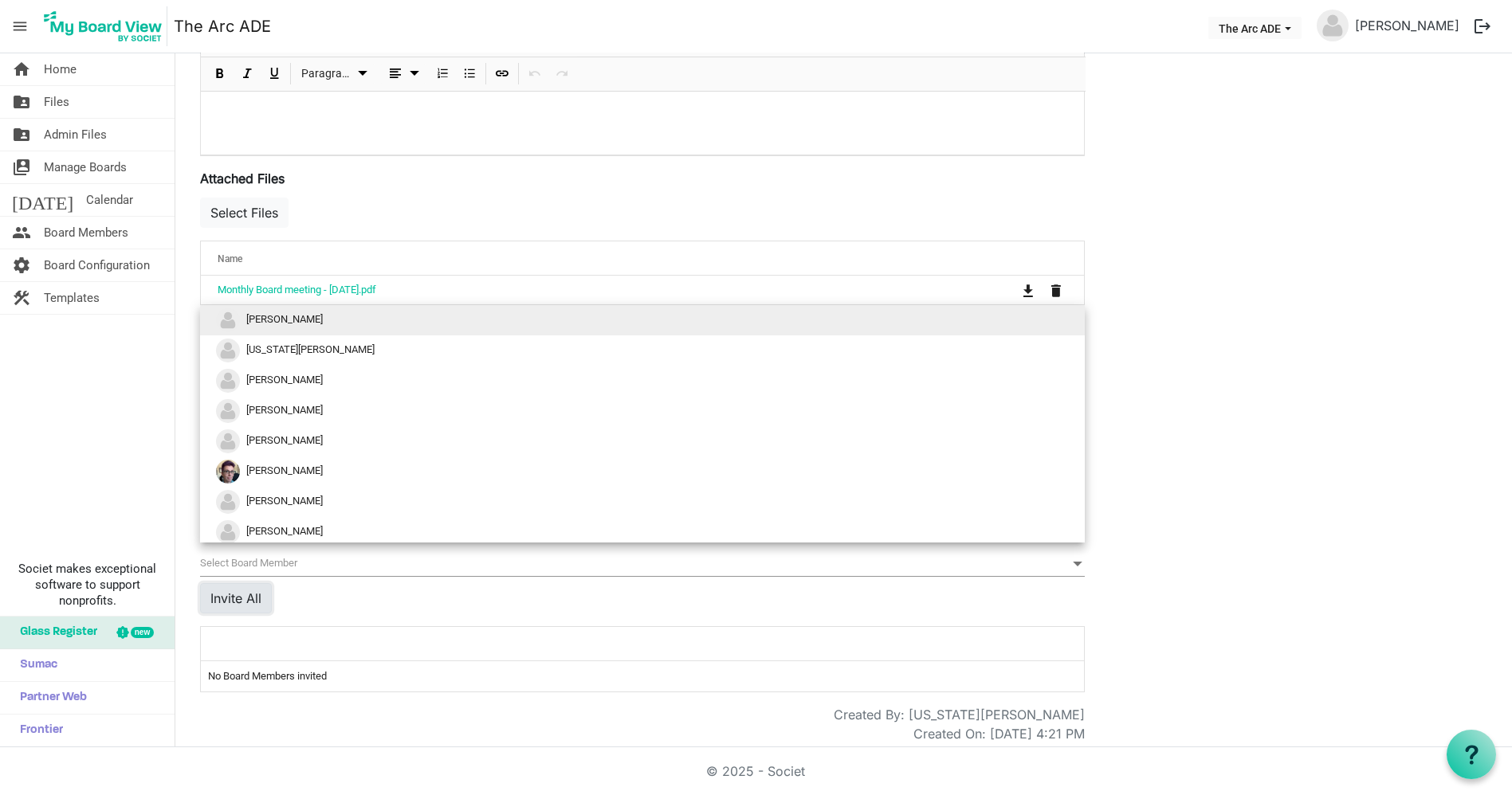
click at [250, 586] on button "Invite All" at bounding box center [236, 598] width 72 height 30
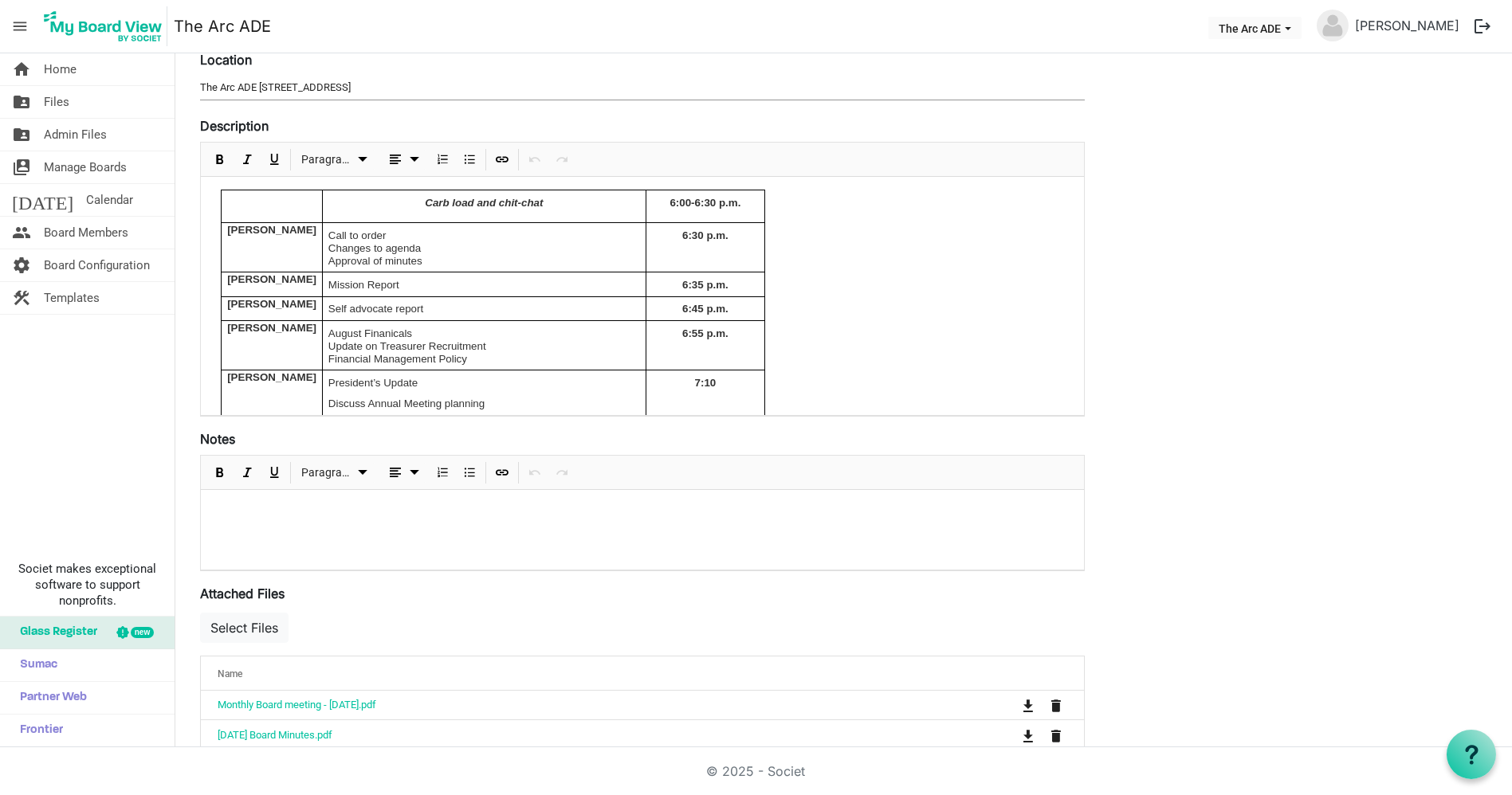
scroll to position [0, 0]
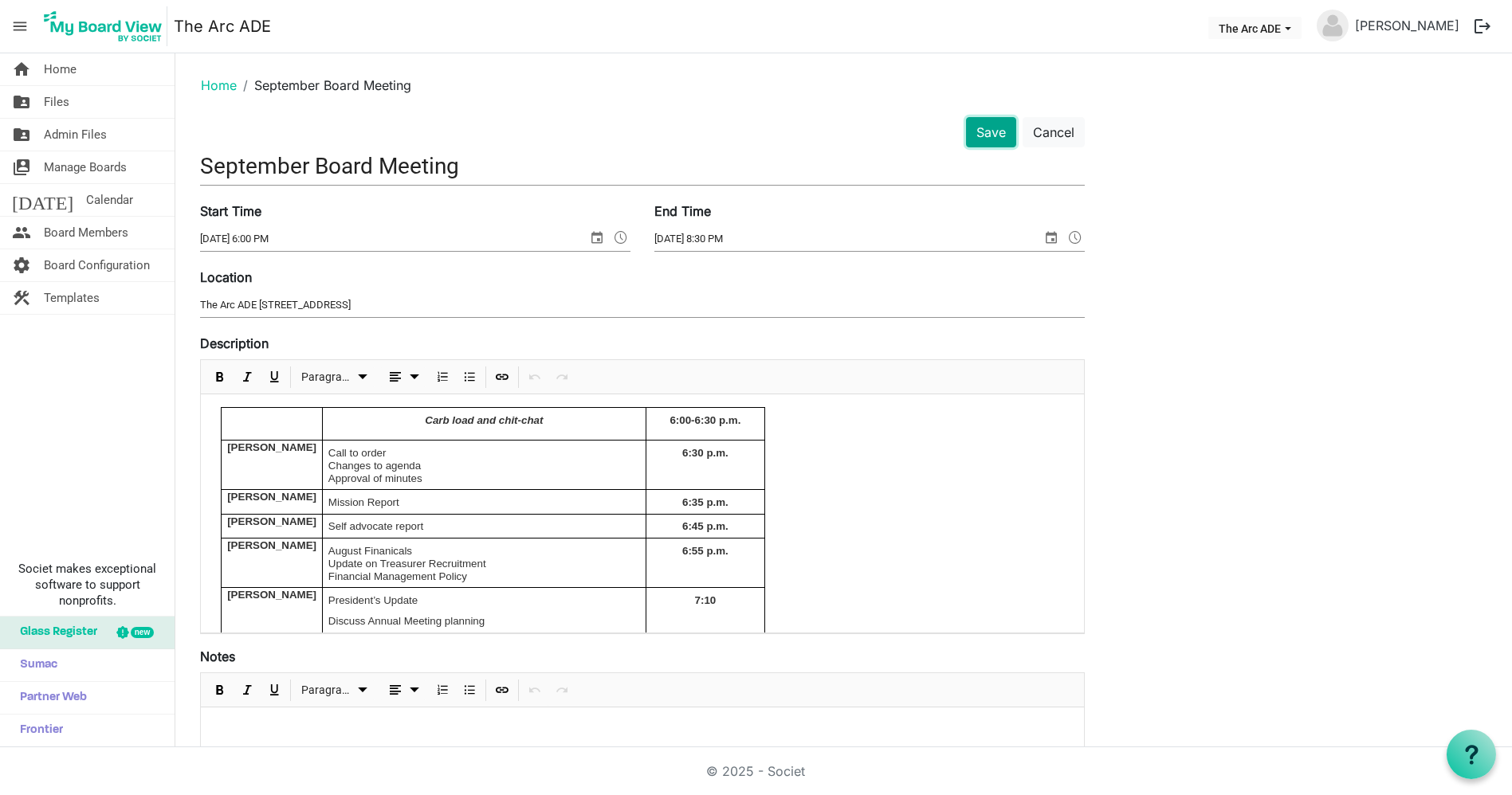
click at [1000, 136] on button "Save" at bounding box center [992, 132] width 51 height 30
click at [1000, 135] on button "Save" at bounding box center [992, 132] width 51 height 30
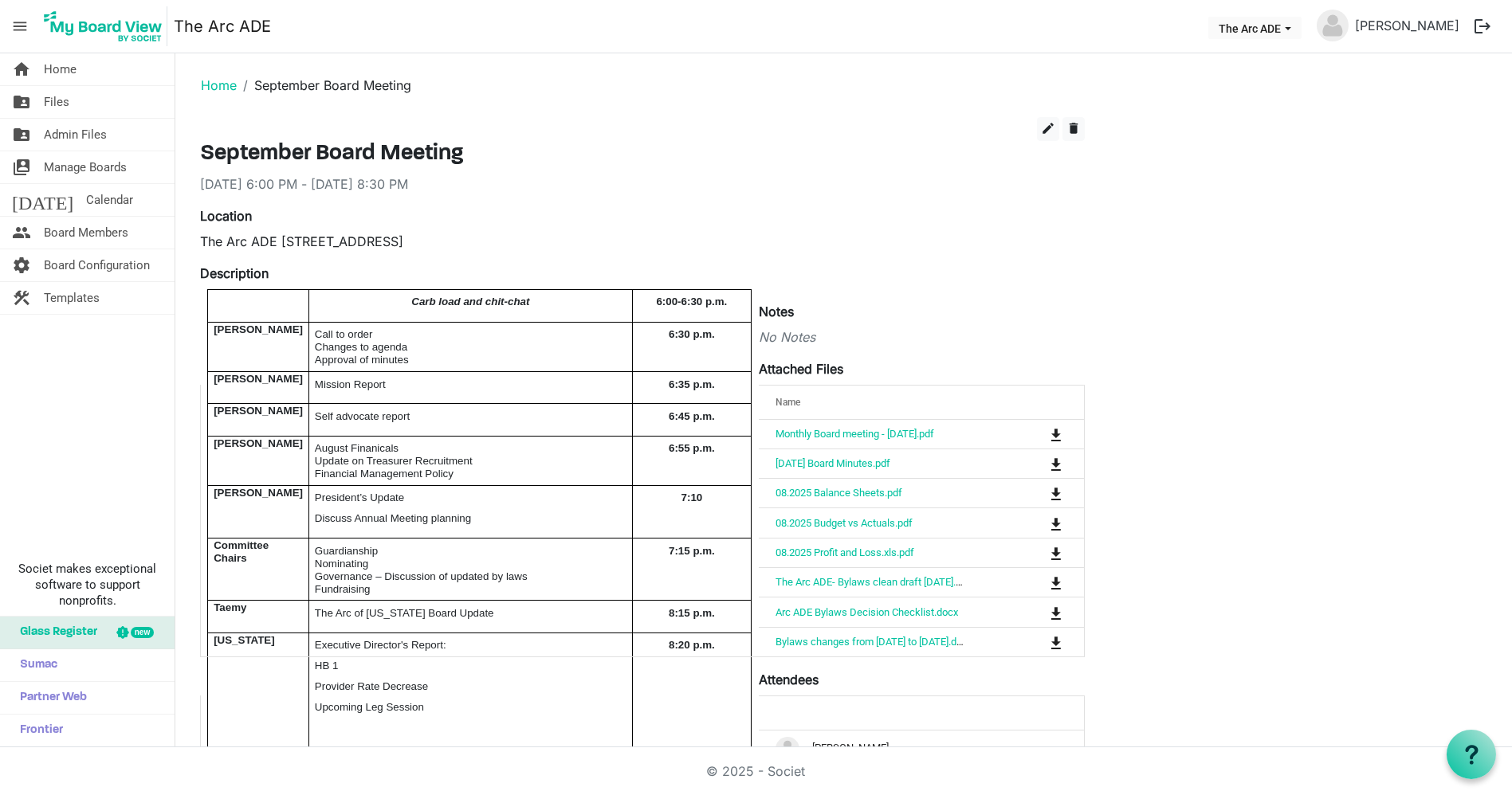
drag, startPoint x: 1503, startPoint y: 223, endPoint x: 1501, endPoint y: 398, distance: 175.0
click at [1501, 398] on div "home Home folder_shared Files folder_shared Admin Files switch_account Manage B…" at bounding box center [756, 400] width 1512 height 694
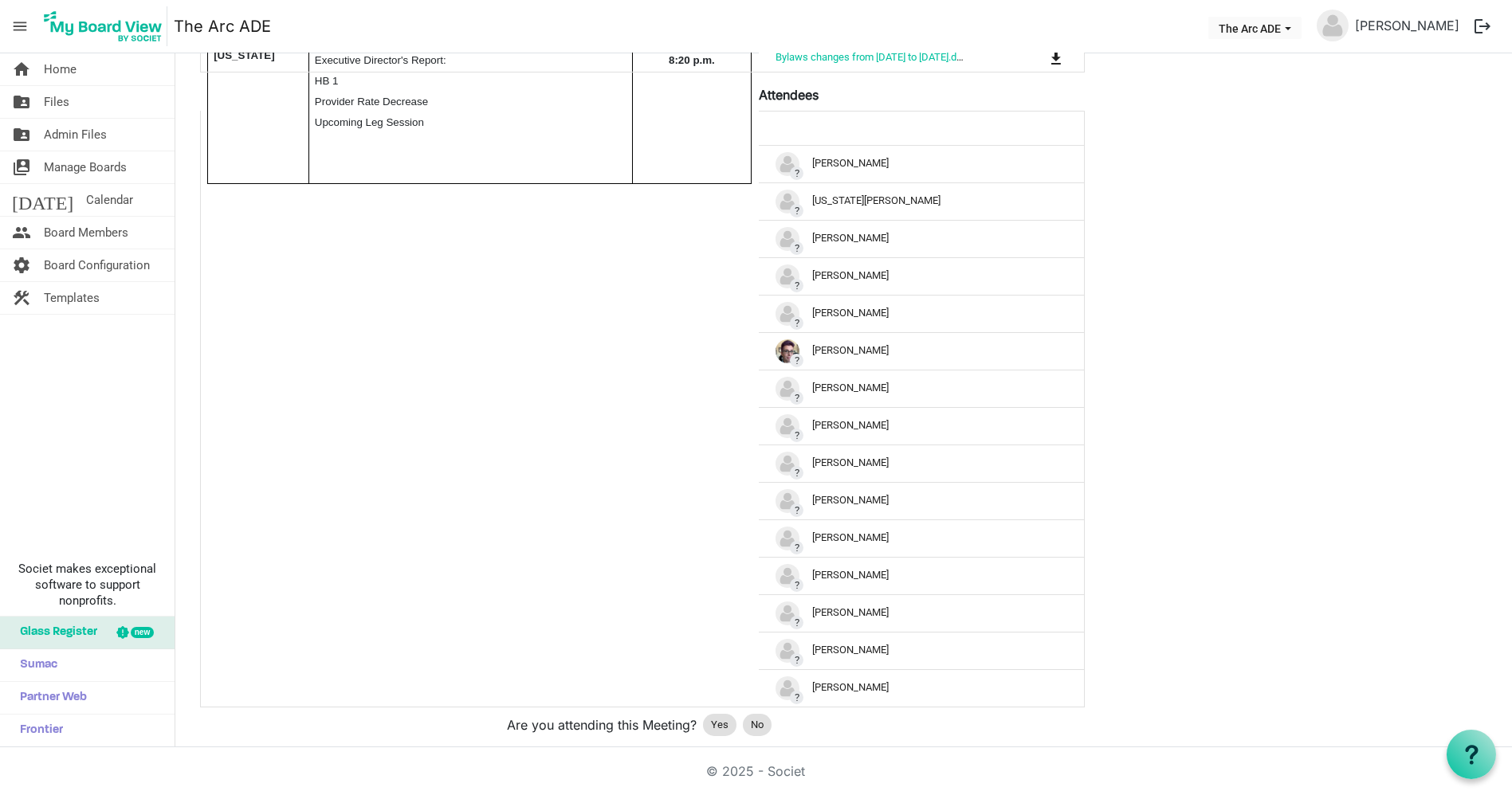
scroll to position [594, 0]
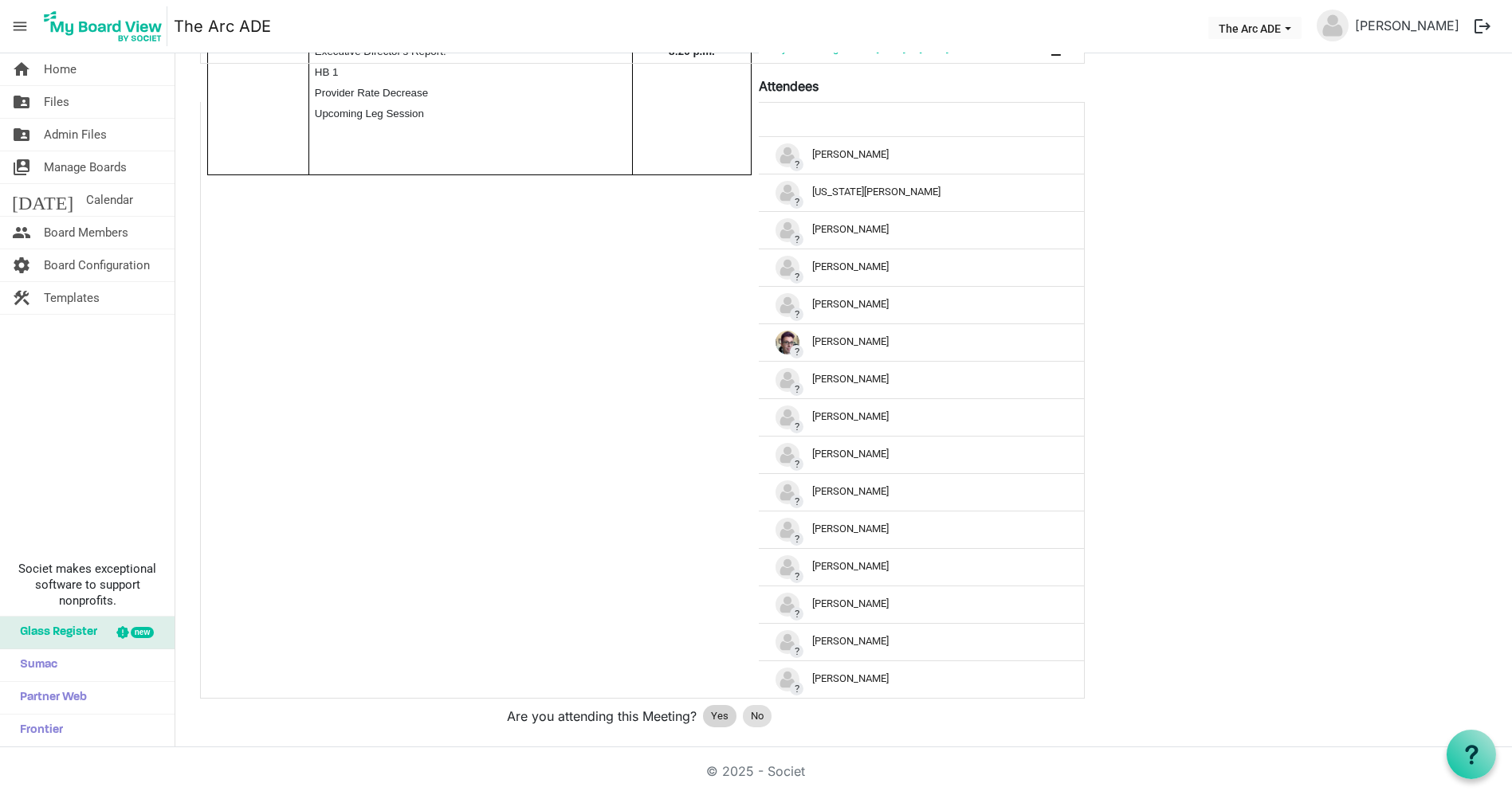
click at [719, 709] on span "Yes" at bounding box center [720, 716] width 18 height 16
click at [1411, 524] on div "edit delete September Board Meeting 9/17/2025 6:00 PM - 9/17/2025 8:30 PM Locat…" at bounding box center [843, 155] width 1312 height 1262
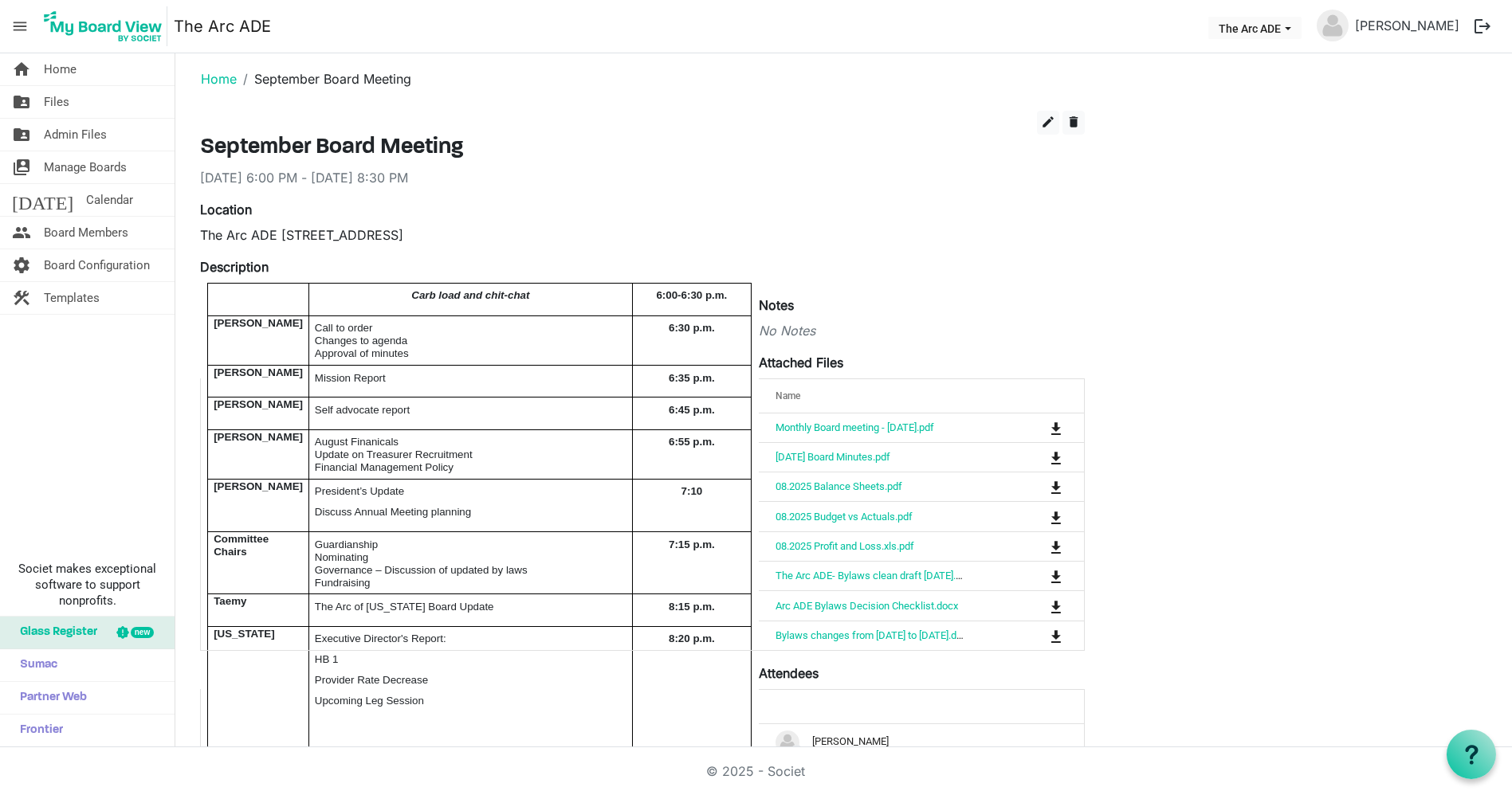
scroll to position [0, 0]
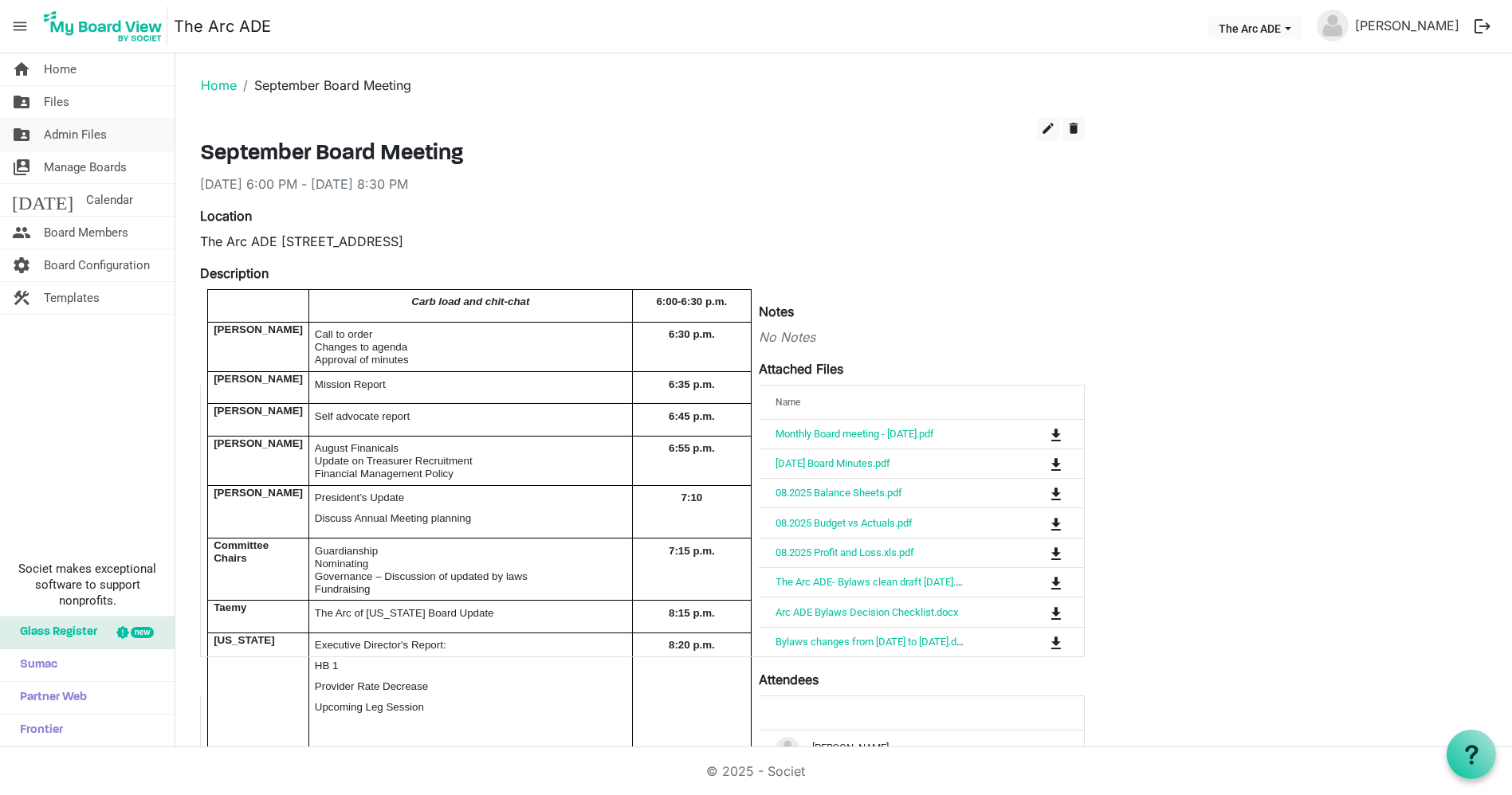
click at [103, 143] on span "Admin Files" at bounding box center [75, 134] width 63 height 32
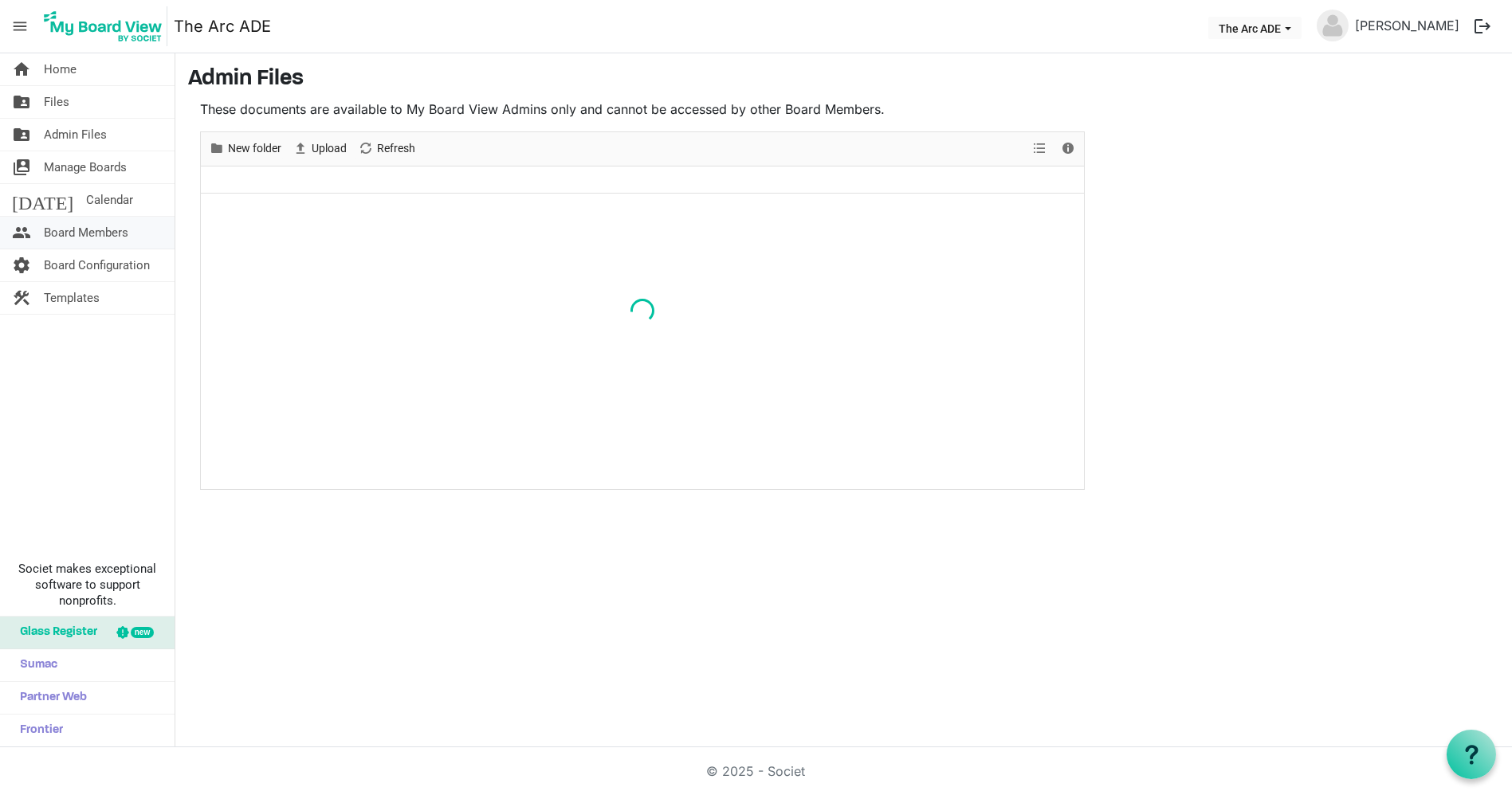
click at [86, 227] on span "Board Members" at bounding box center [86, 232] width 85 height 32
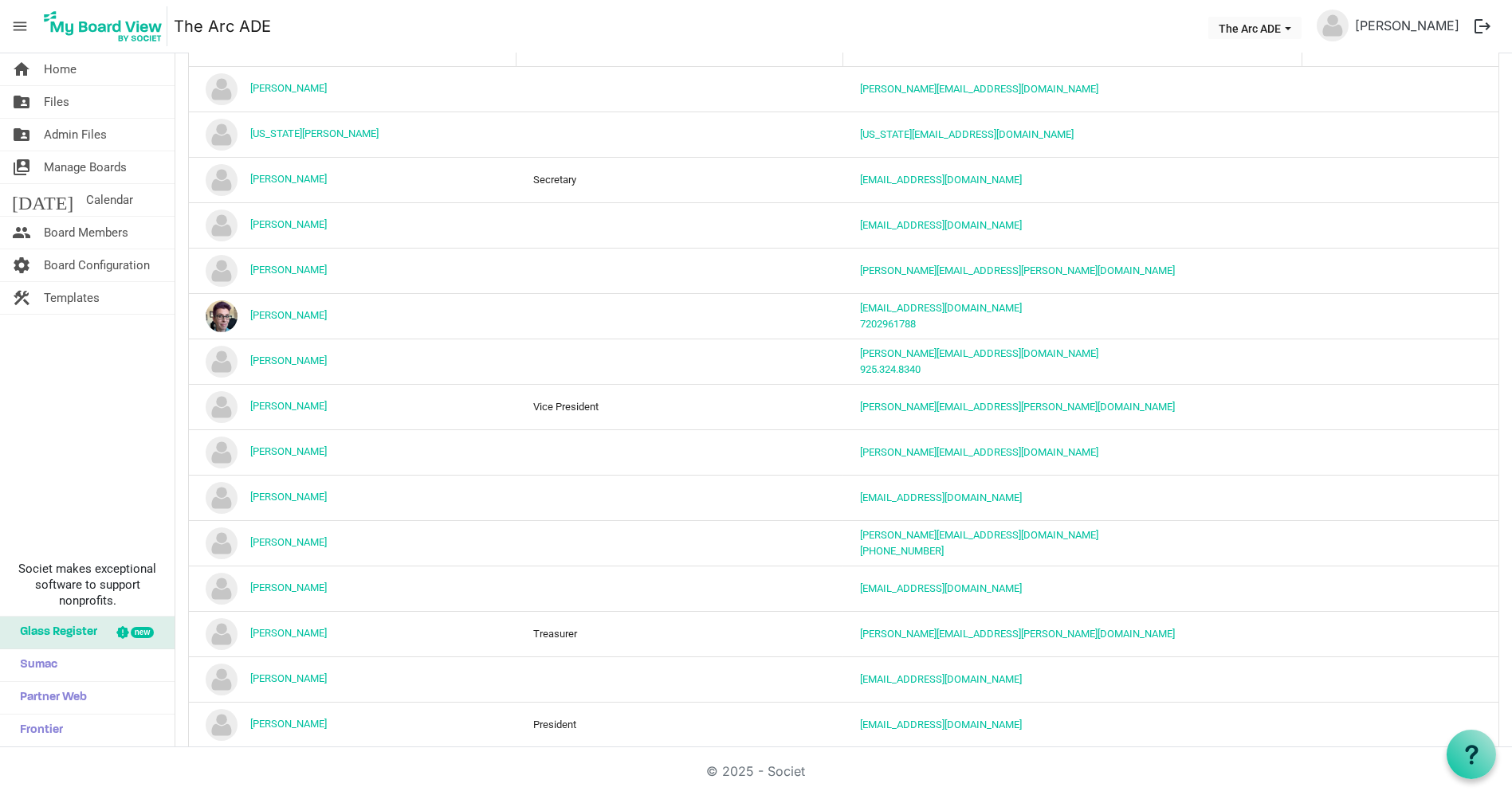
scroll to position [194, 0]
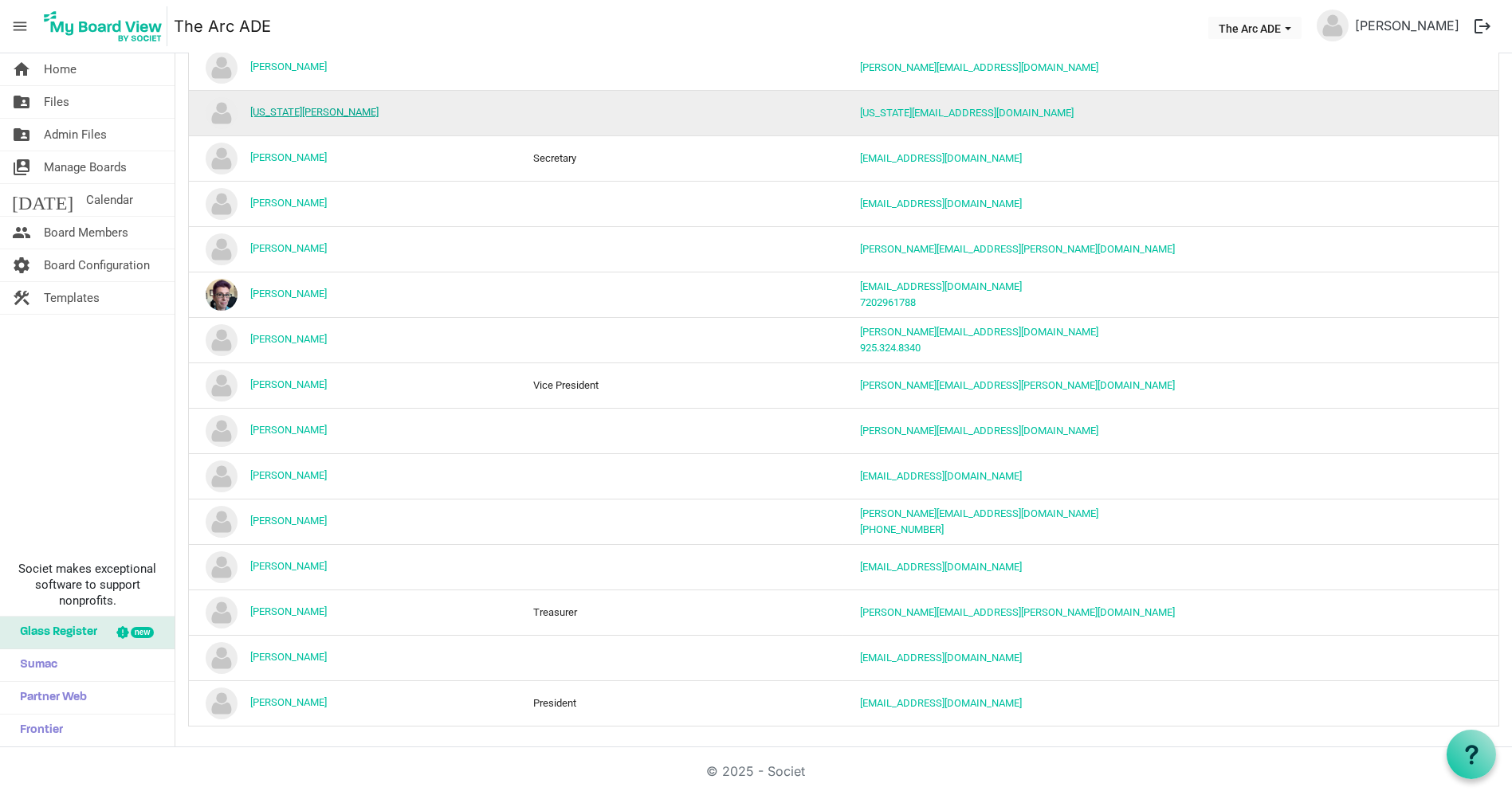
click at [305, 113] on link "[US_STATE][PERSON_NAME]" at bounding box center [314, 112] width 128 height 12
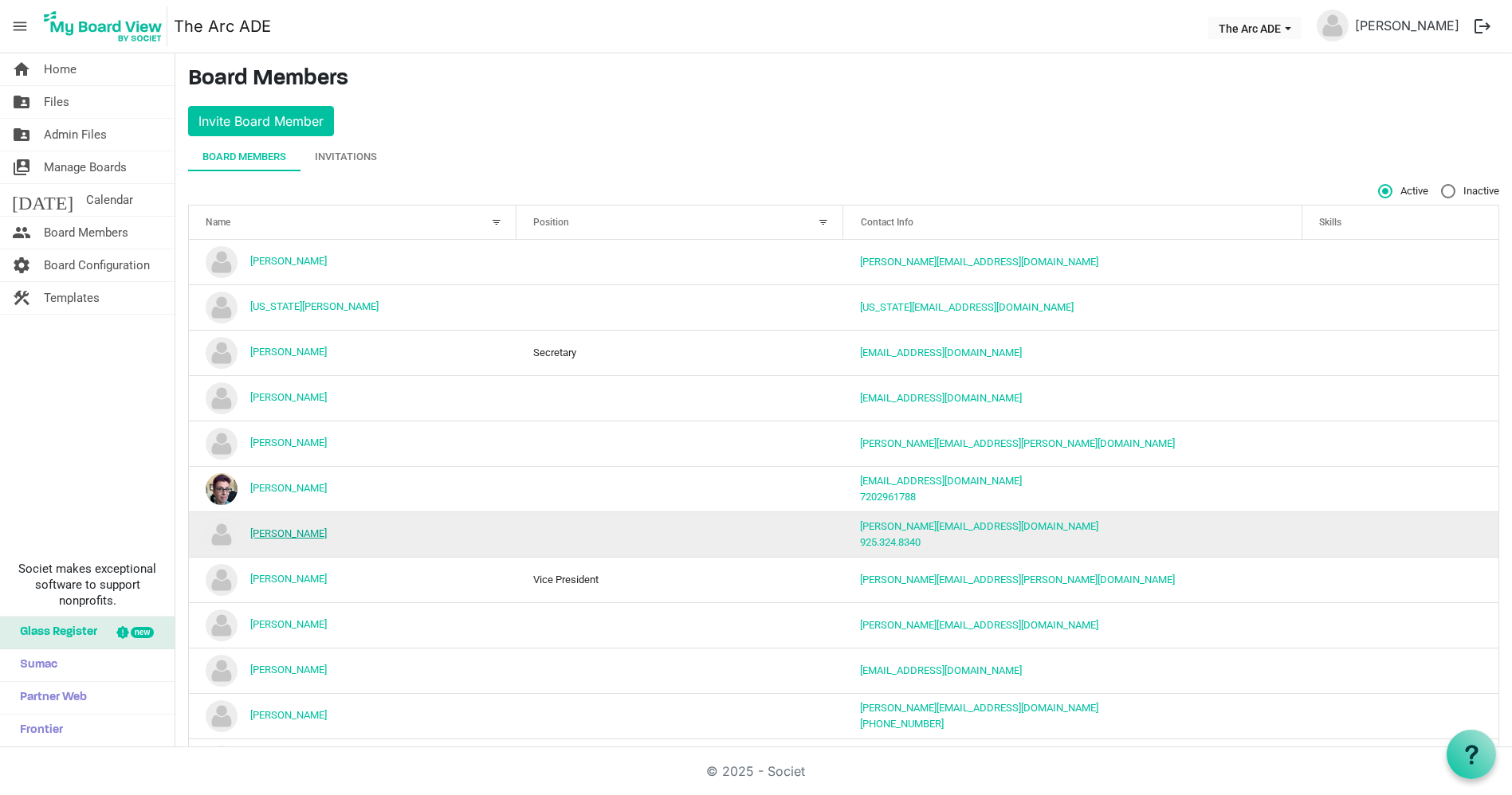
click at [289, 532] on link "[PERSON_NAME]" at bounding box center [288, 534] width 77 height 12
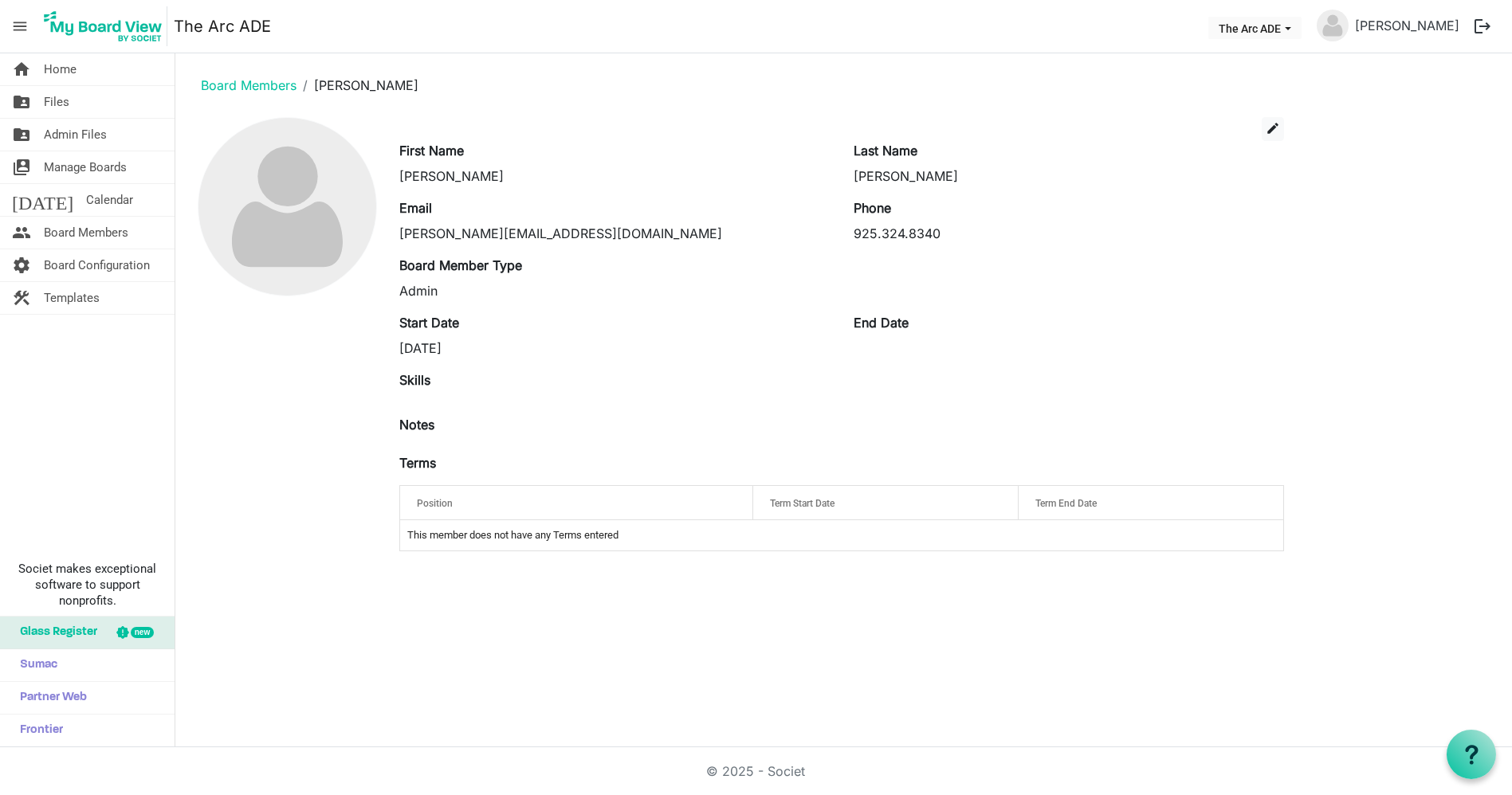
click at [1441, 356] on div "edit First Name [PERSON_NAME] Last Name [PERSON_NAME] Email [PERSON_NAME][EMAIL…" at bounding box center [843, 341] width 1312 height 447
